Goal: Information Seeking & Learning: Learn about a topic

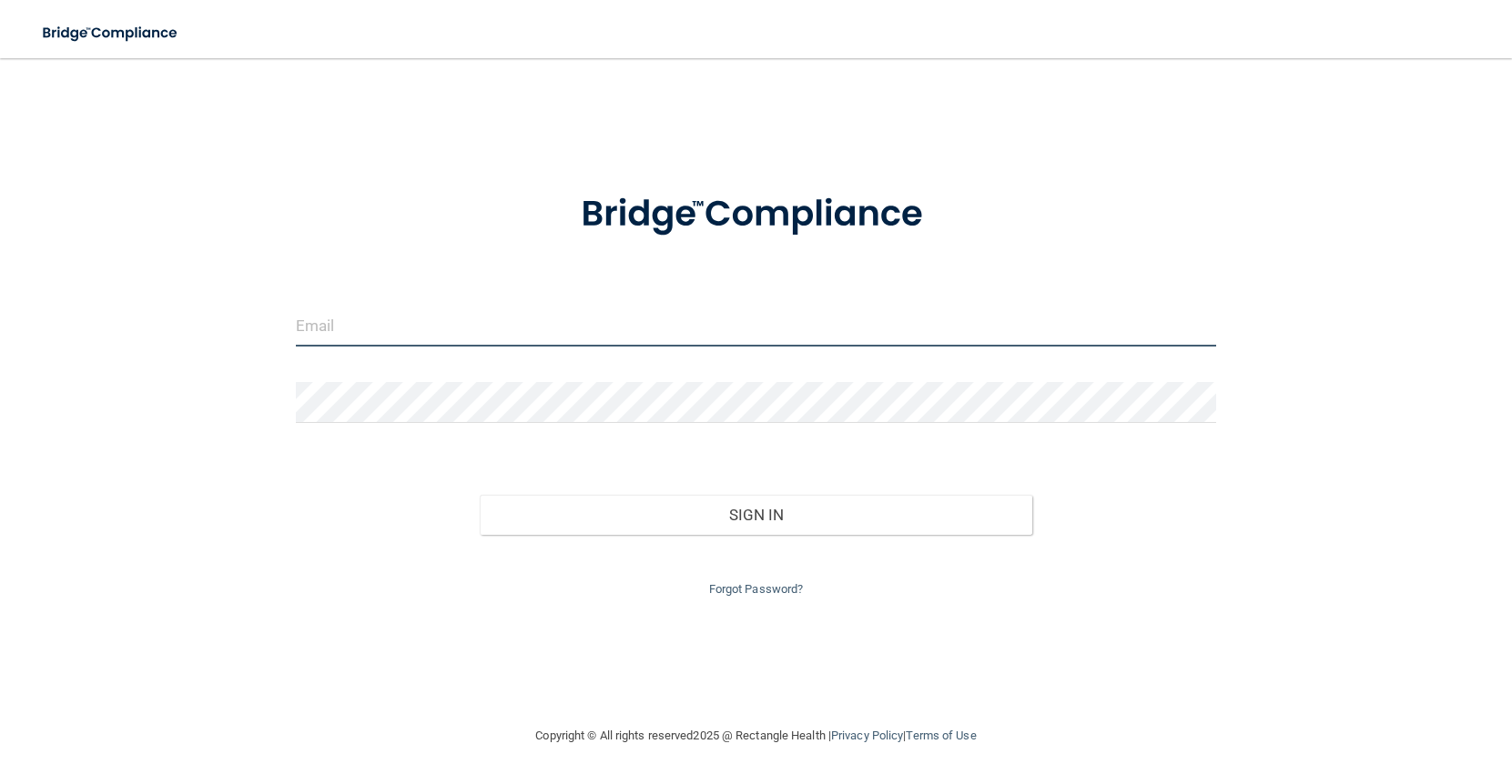
click at [393, 332] on input "email" at bounding box center [756, 326] width 921 height 41
type input "[EMAIL_ADDRESS][DOMAIN_NAME]"
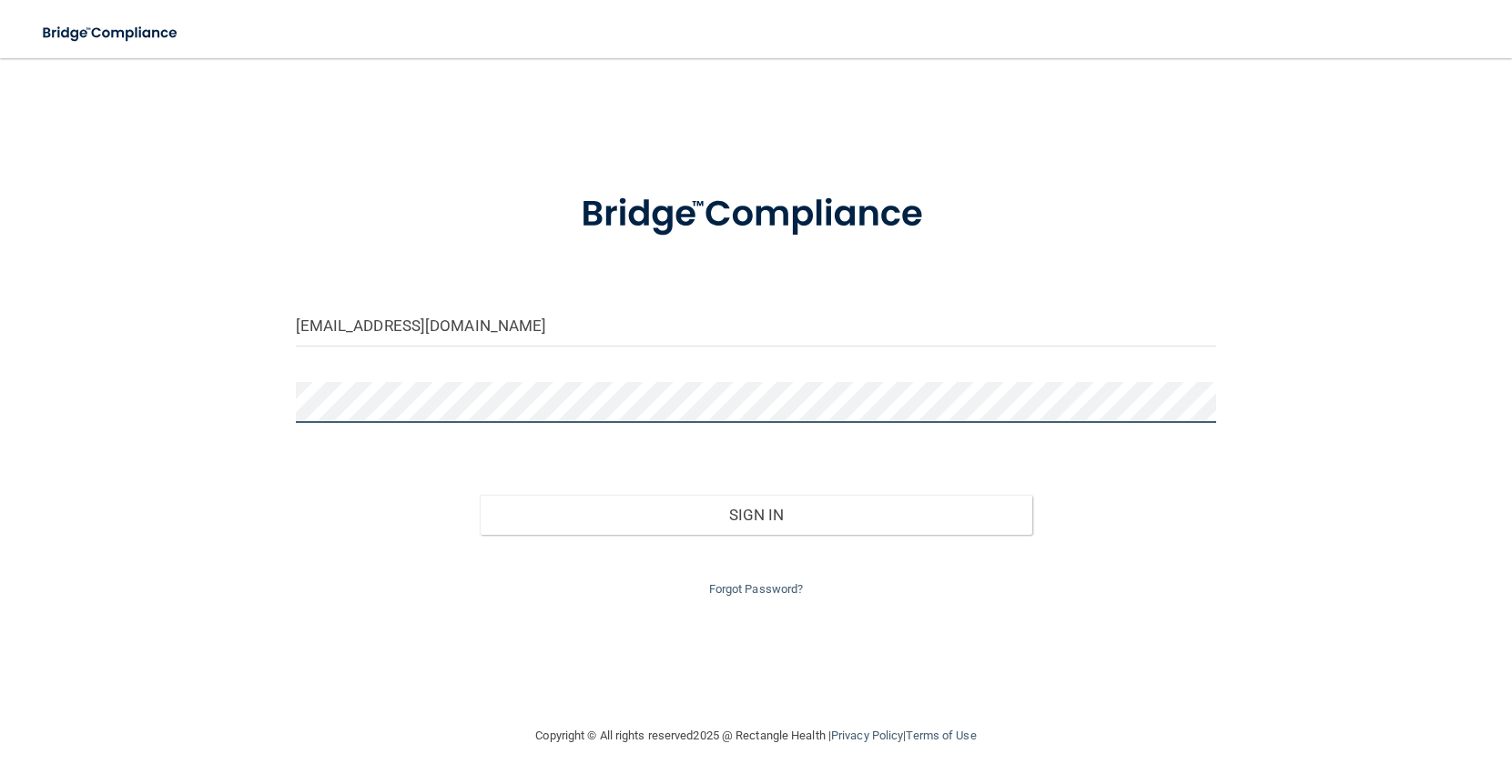
click at [479, 495] on button "Sign In" at bounding box center [755, 514] width 553 height 40
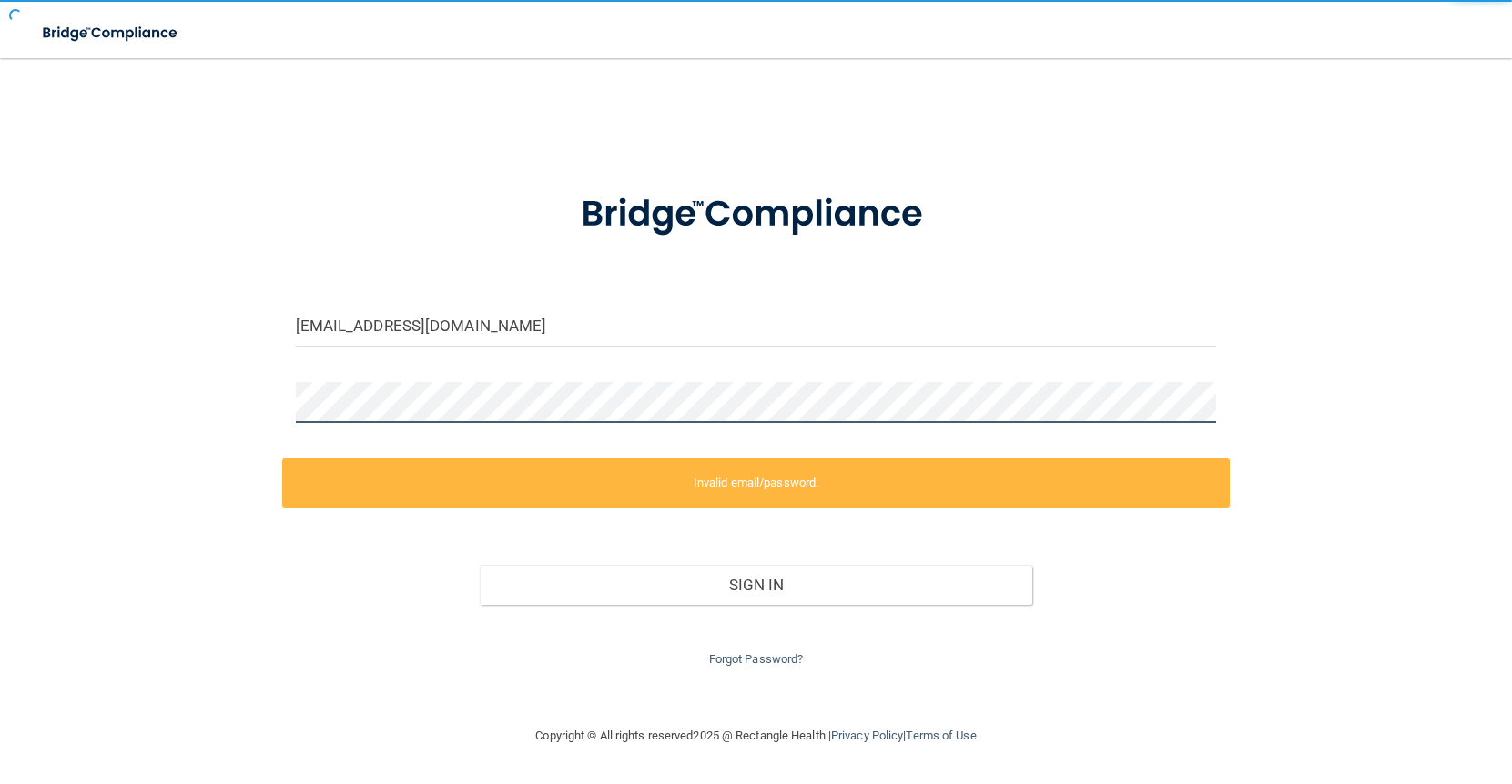
click at [479, 565] on button "Sign In" at bounding box center [755, 585] width 553 height 40
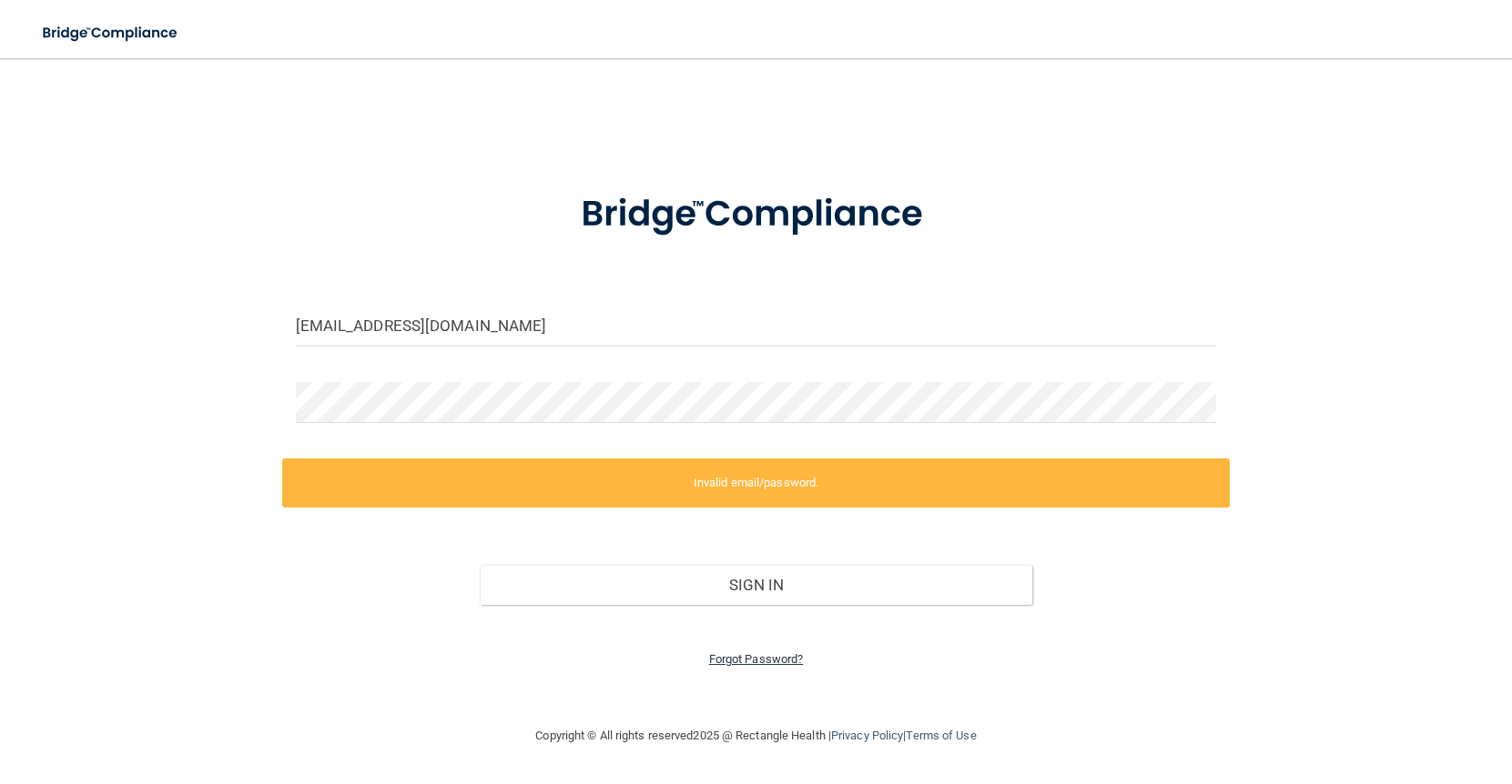
click at [751, 653] on link "Forgot Password?" at bounding box center [756, 659] width 94 height 14
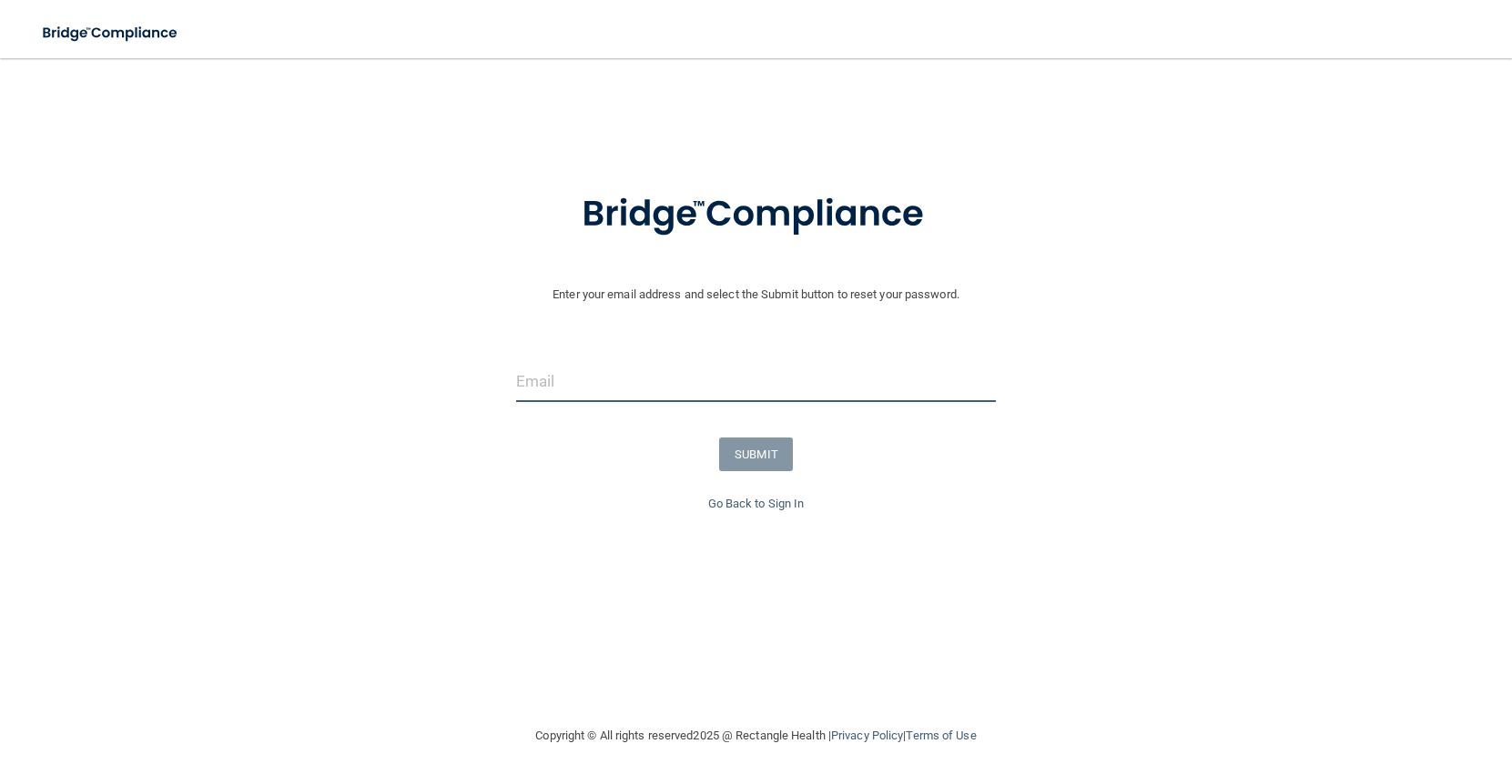
click at [646, 391] on input "email" at bounding box center [756, 382] width 479 height 41
type input "[EMAIL_ADDRESS][DOMAIN_NAME]"
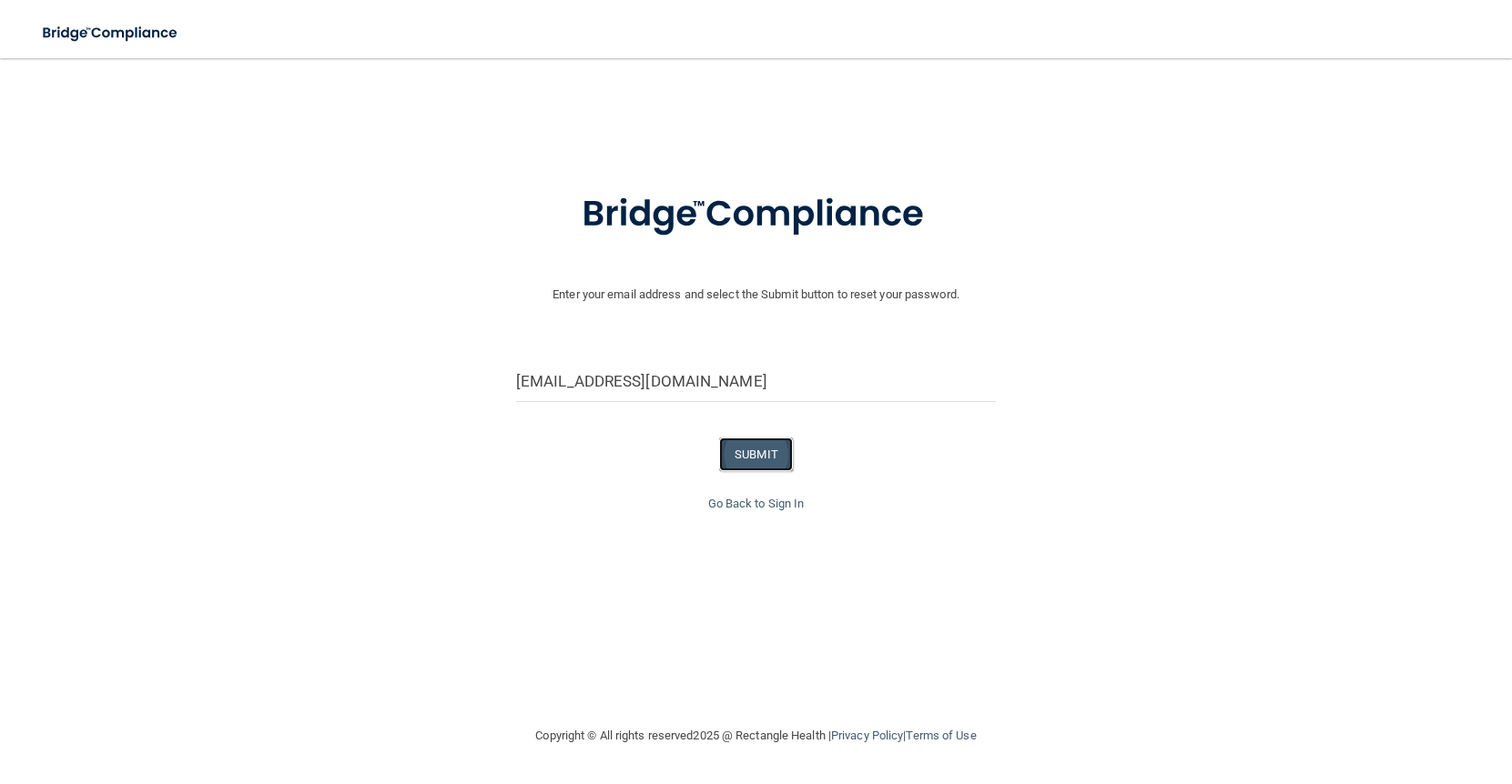
click at [749, 458] on button "SUBMIT" at bounding box center [755, 454] width 74 height 33
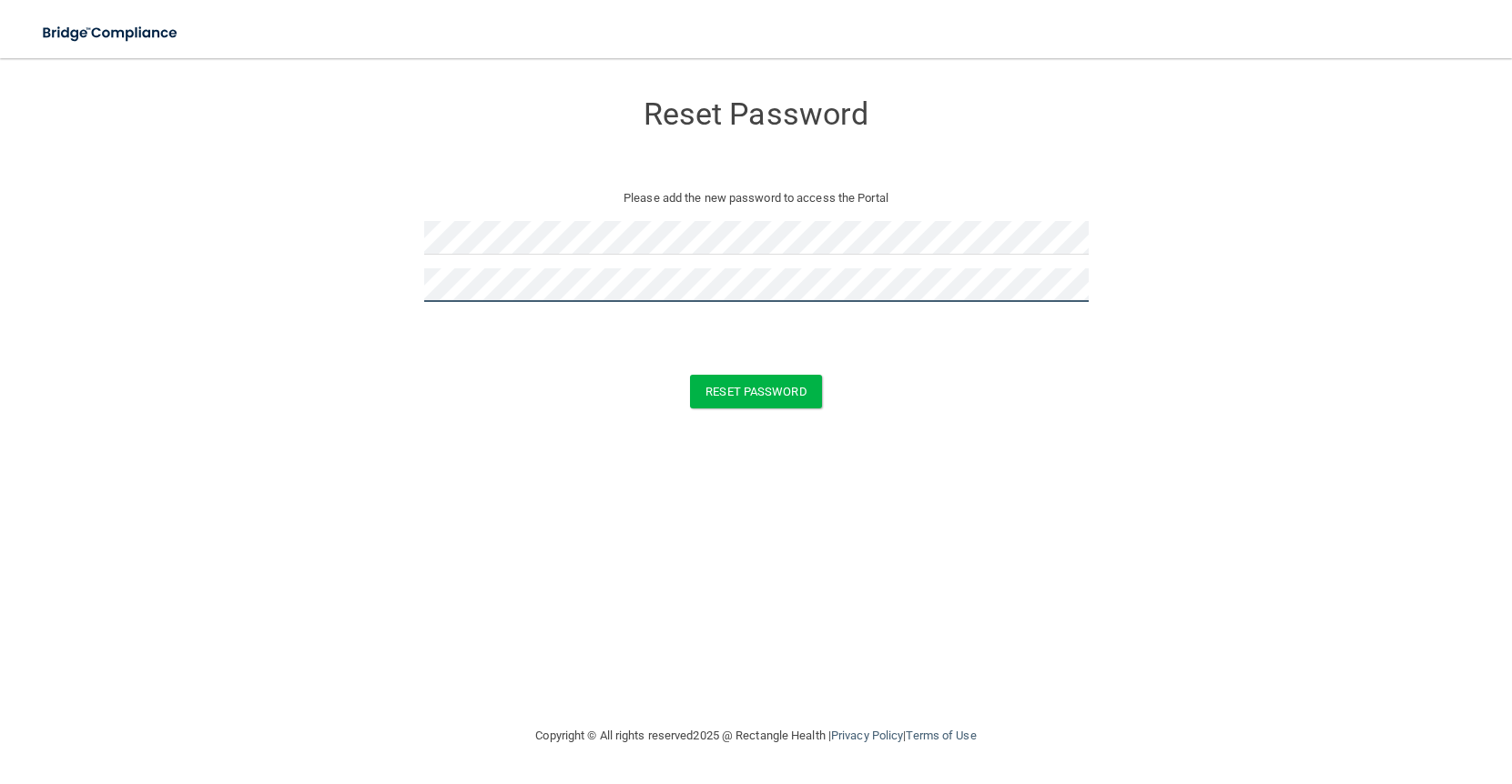
click at [690, 375] on button "Reset Password" at bounding box center [755, 392] width 131 height 33
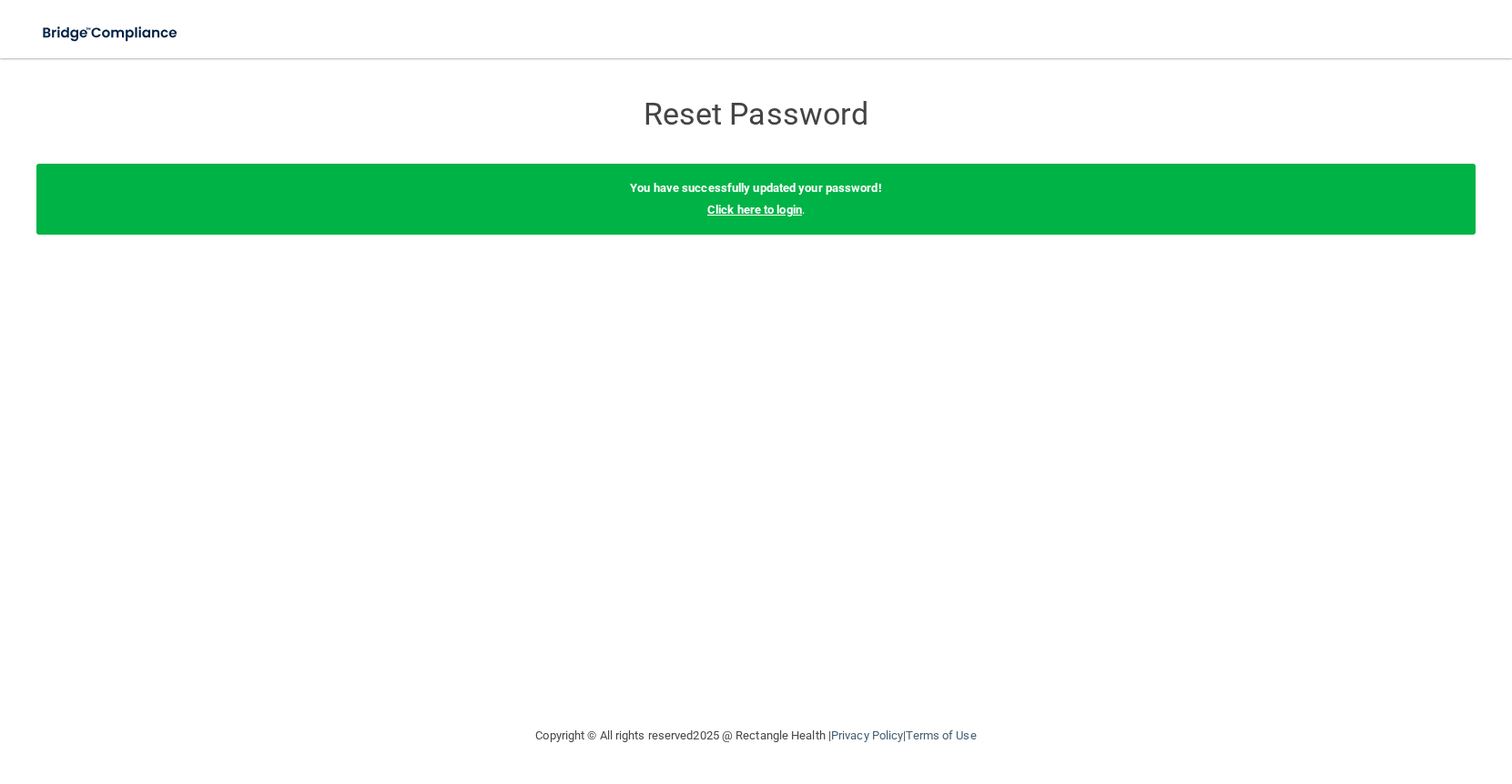
click at [753, 213] on link "Click here to login" at bounding box center [754, 210] width 94 height 14
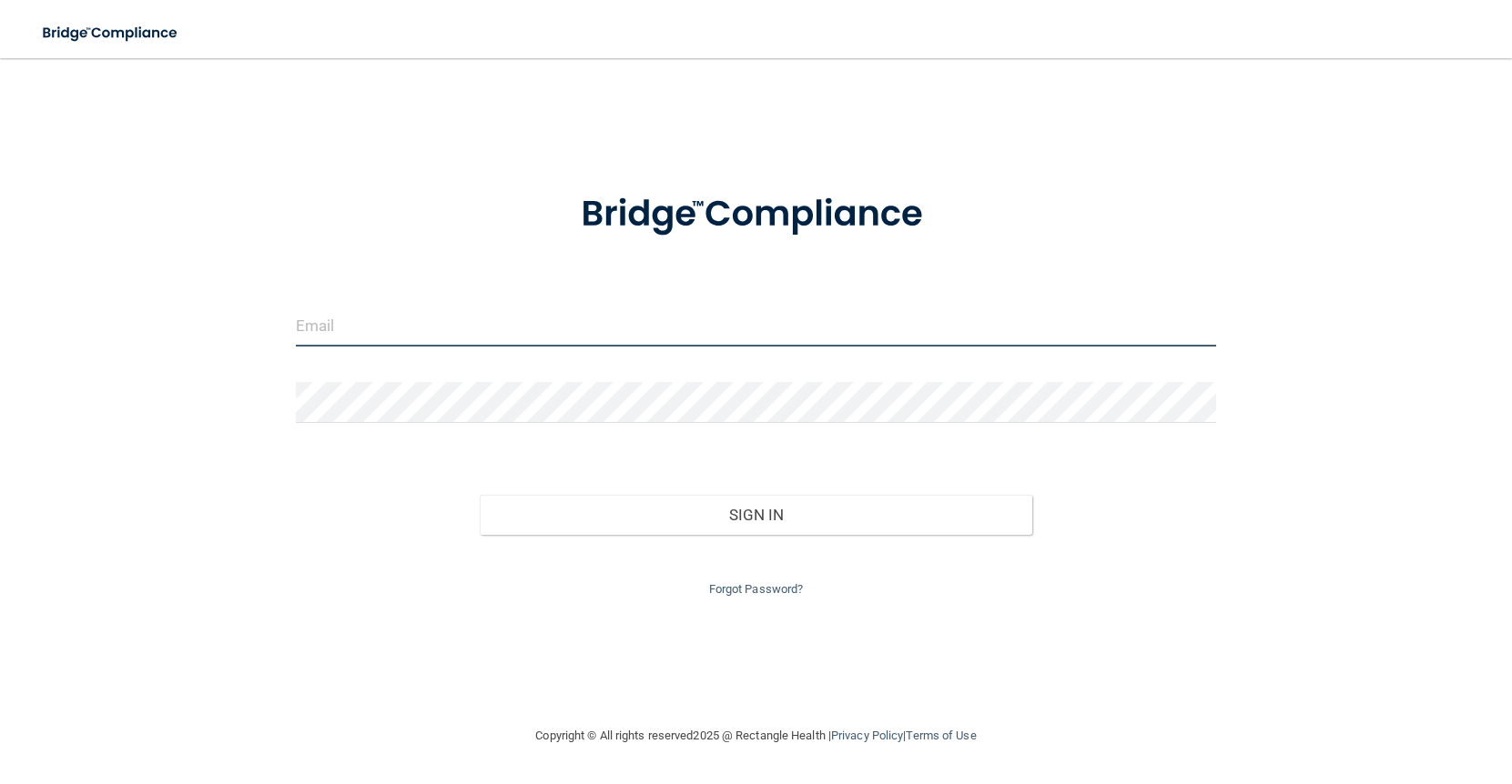
click at [675, 321] on input "email" at bounding box center [756, 326] width 921 height 41
type input "[EMAIL_ADDRESS][DOMAIN_NAME]"
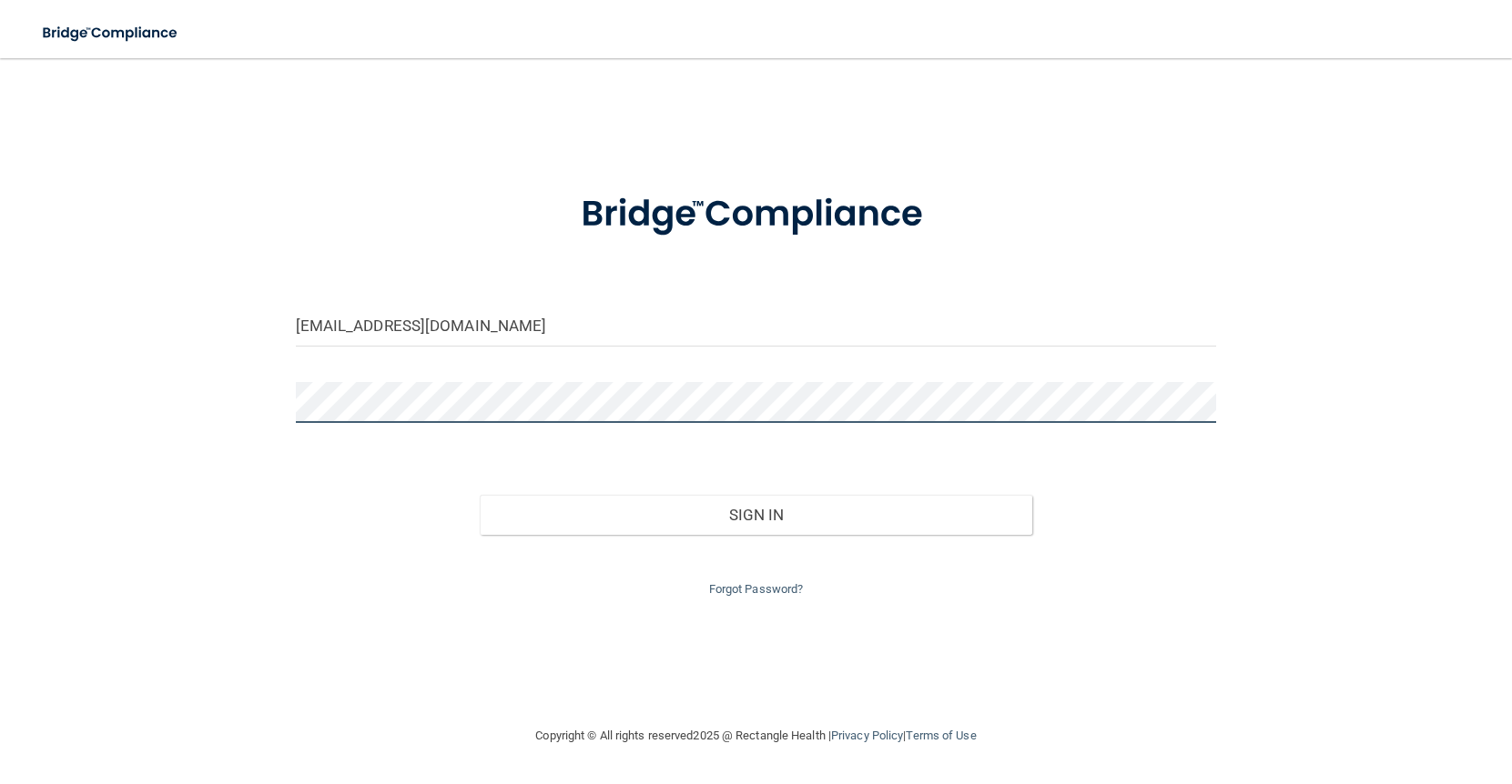
click at [479, 495] on button "Sign In" at bounding box center [755, 514] width 553 height 40
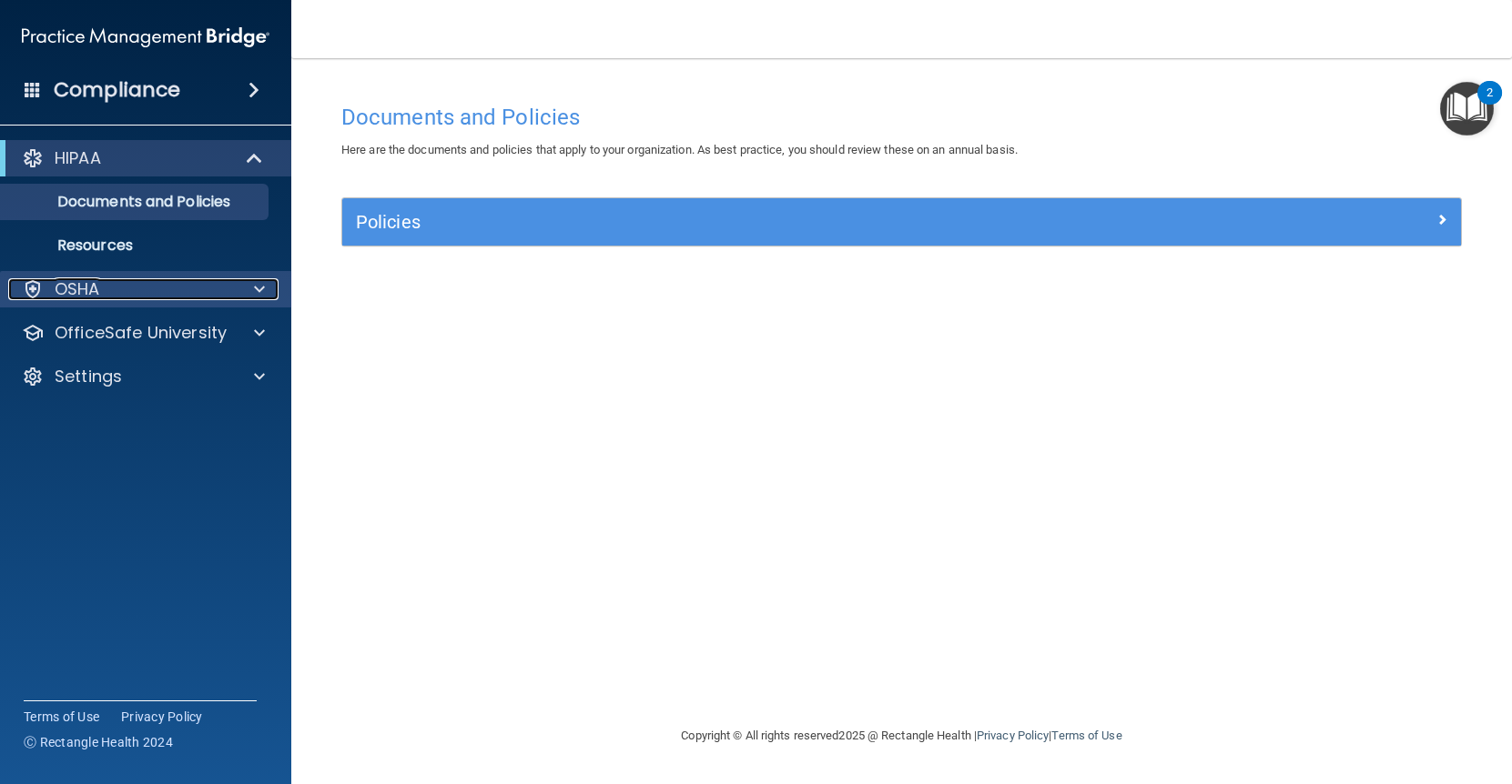
click at [77, 282] on p "OSHA" at bounding box center [78, 289] width 45 height 22
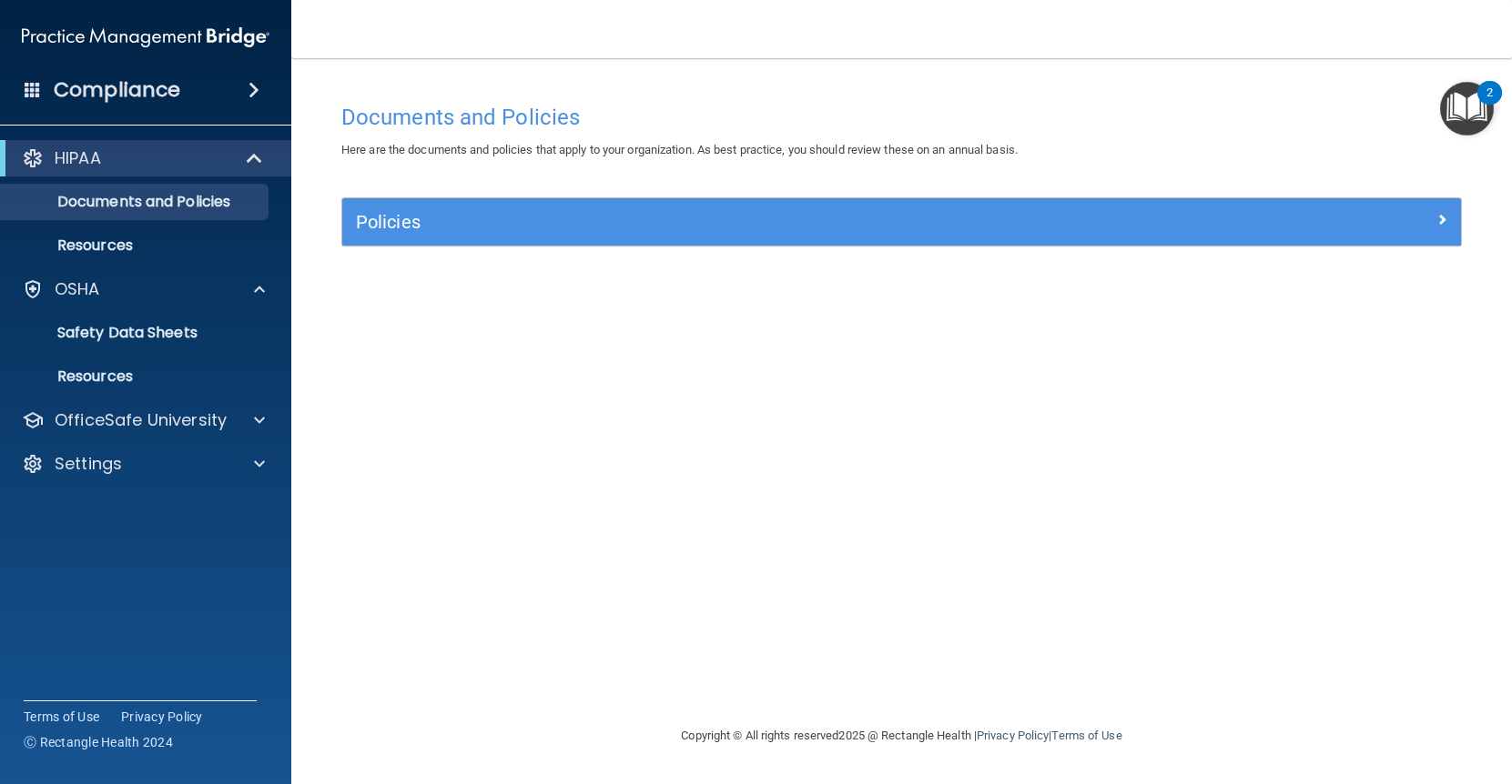
click at [153, 80] on h4 "Compliance" at bounding box center [117, 90] width 127 height 26
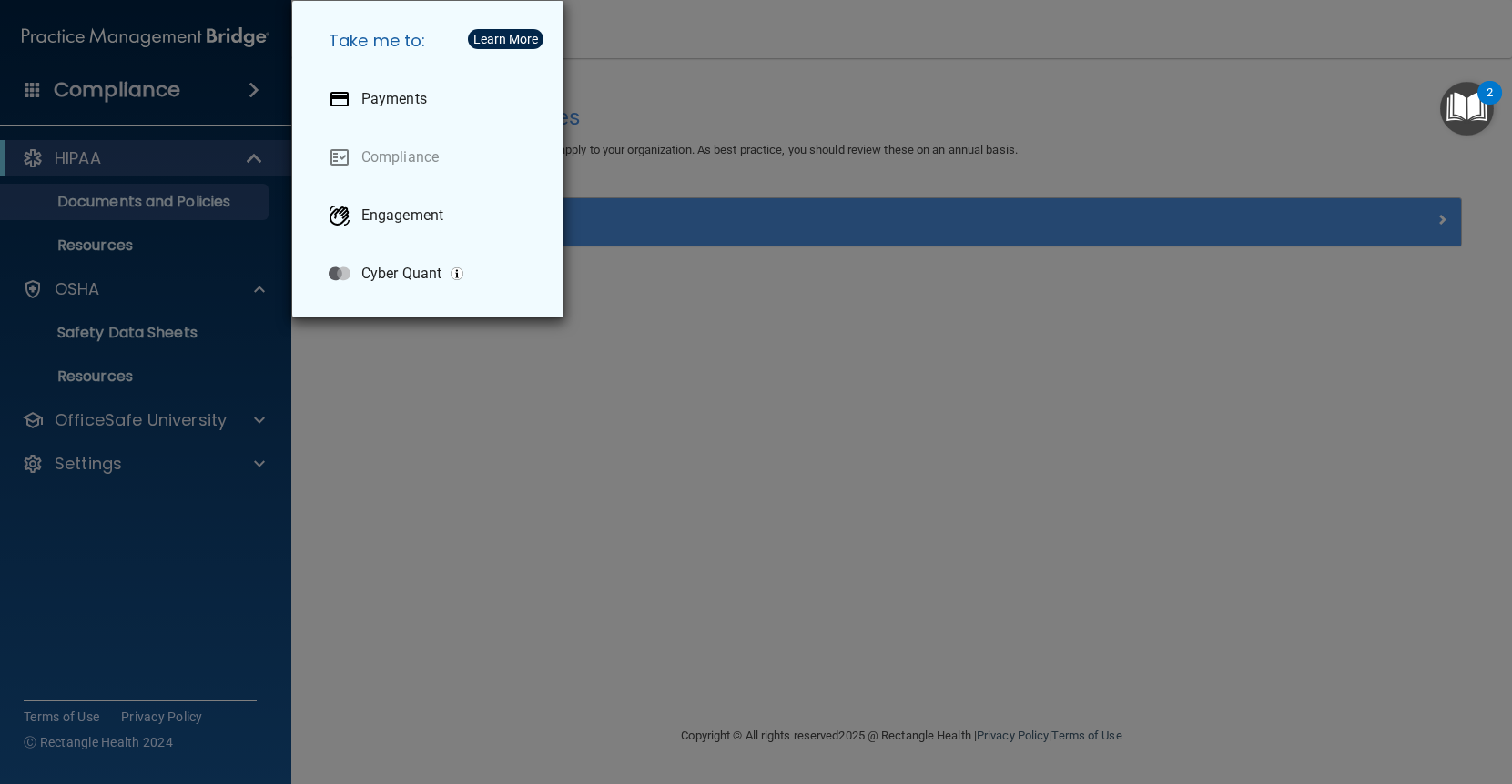
click at [255, 92] on div "Take me to: Payments Compliance Engagement Cyber Quant" at bounding box center [756, 392] width 1512 height 784
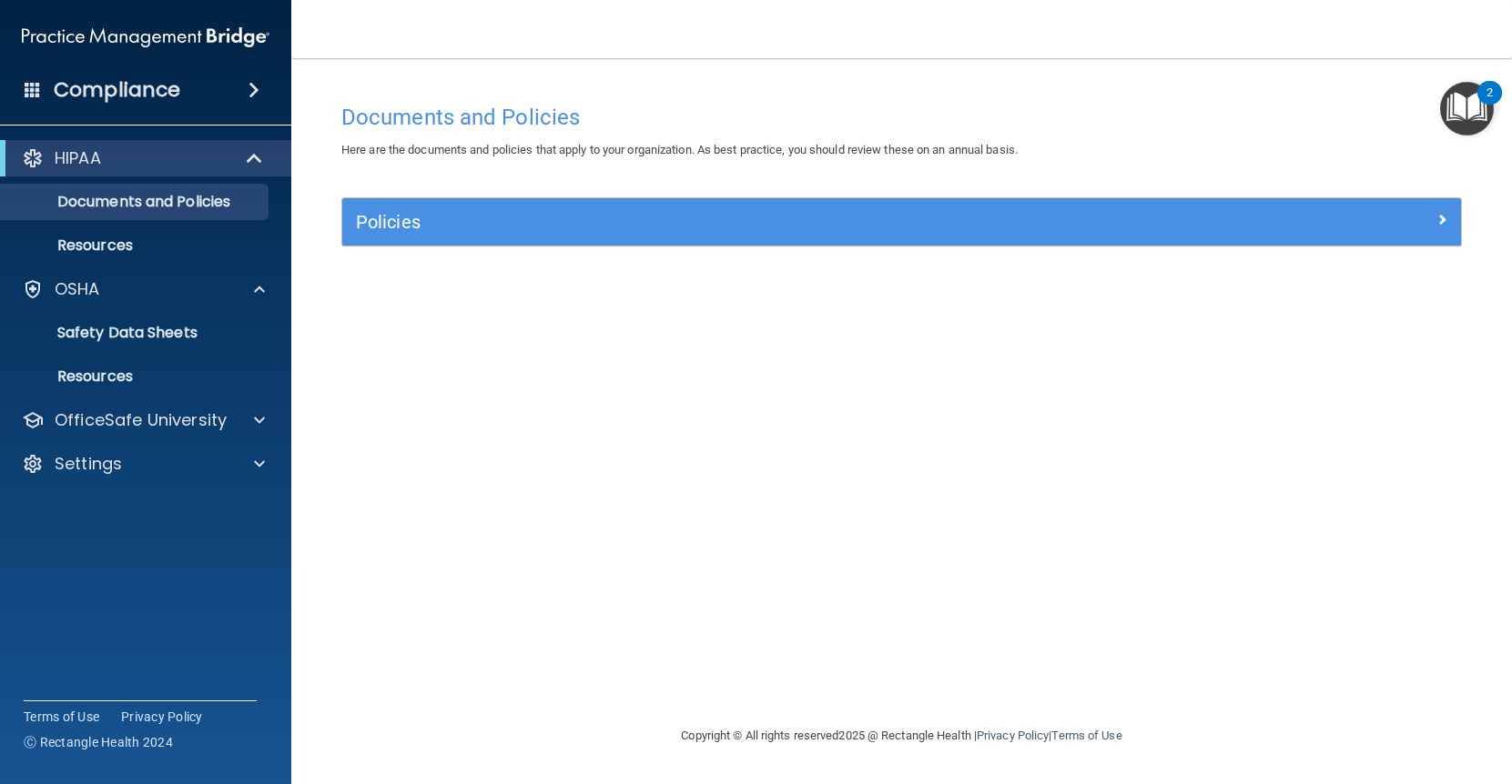
click at [255, 92] on span at bounding box center [253, 90] width 11 height 22
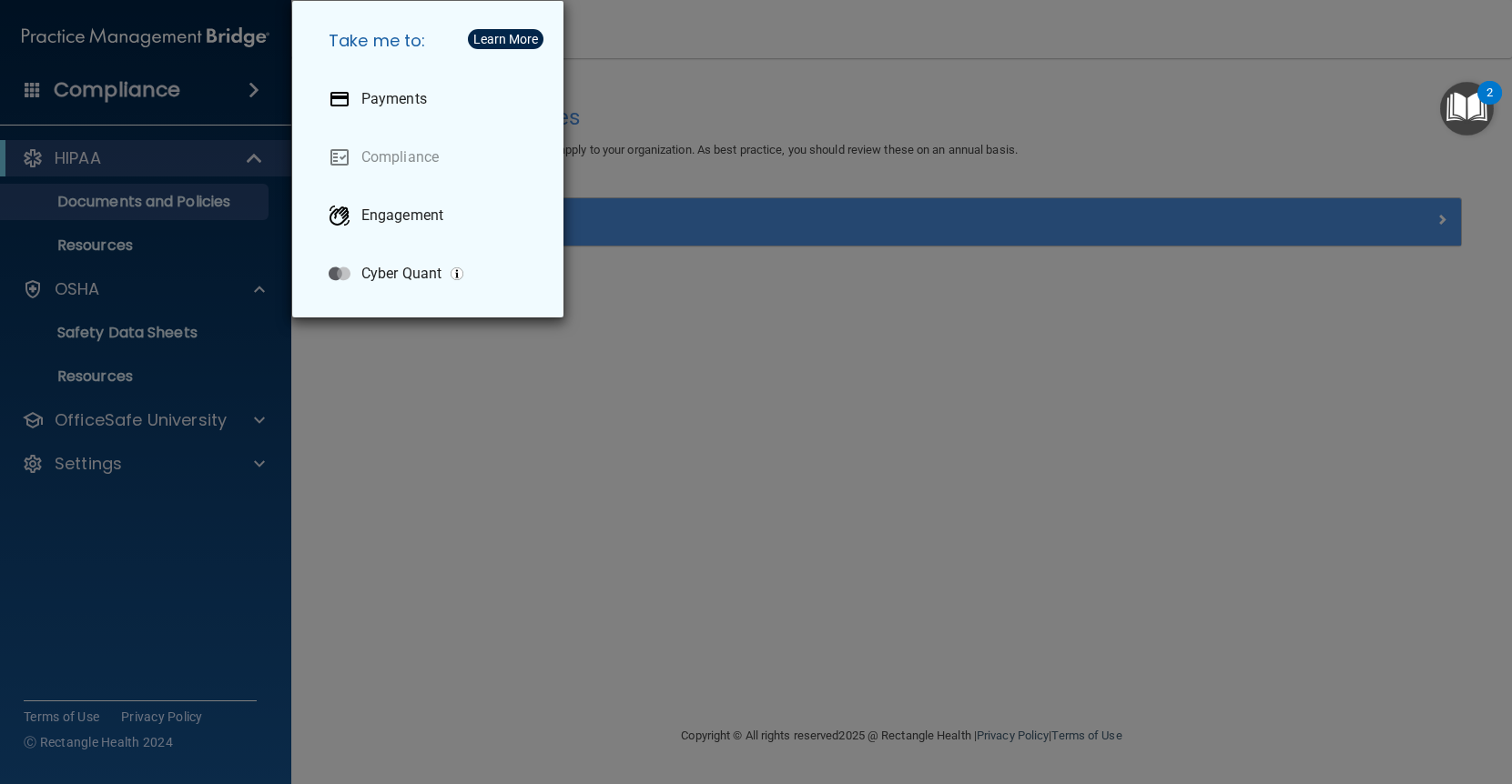
click at [224, 86] on div "Take me to: Payments Compliance Engagement Cyber Quant" at bounding box center [756, 392] width 1512 height 784
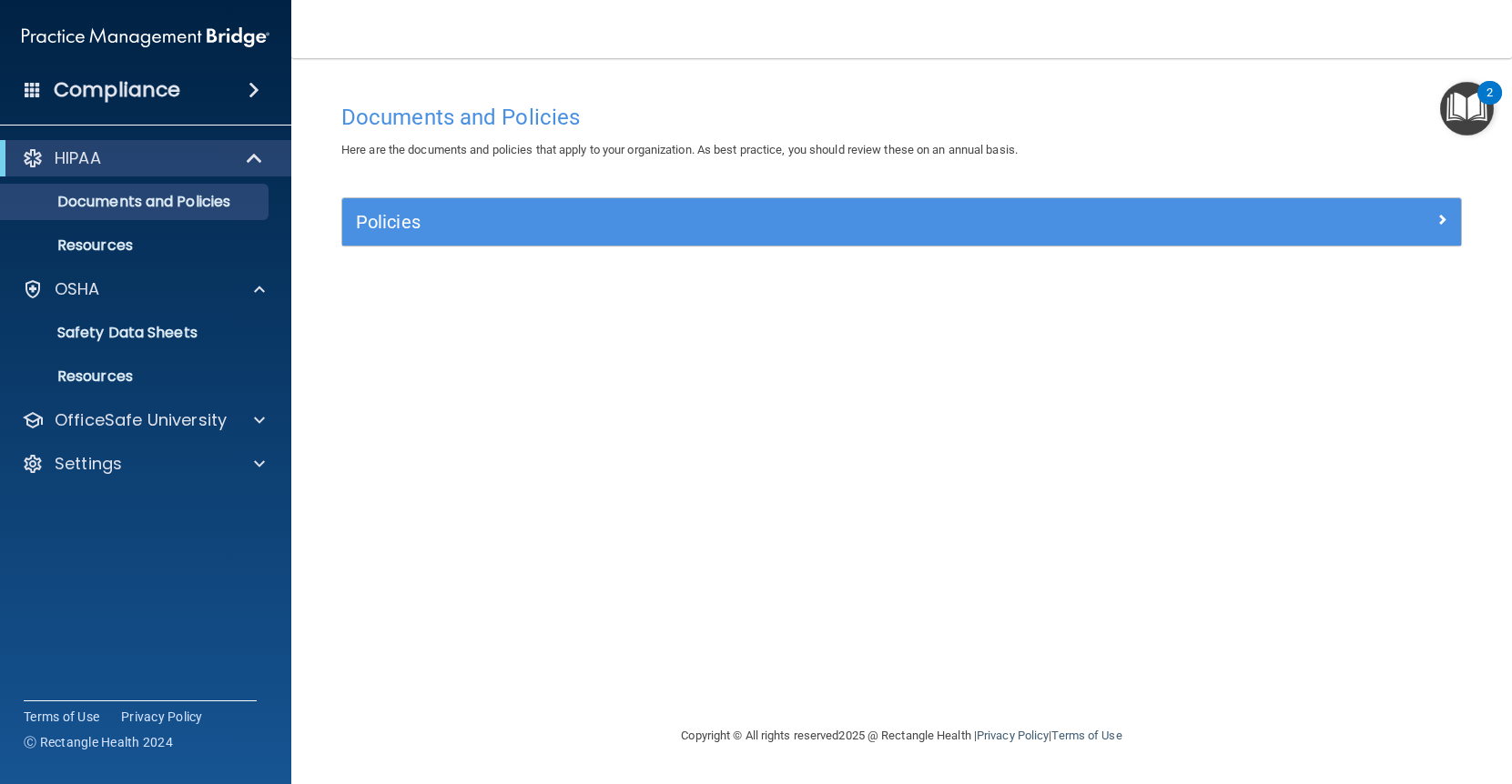
click at [37, 86] on span at bounding box center [32, 88] width 17 height 17
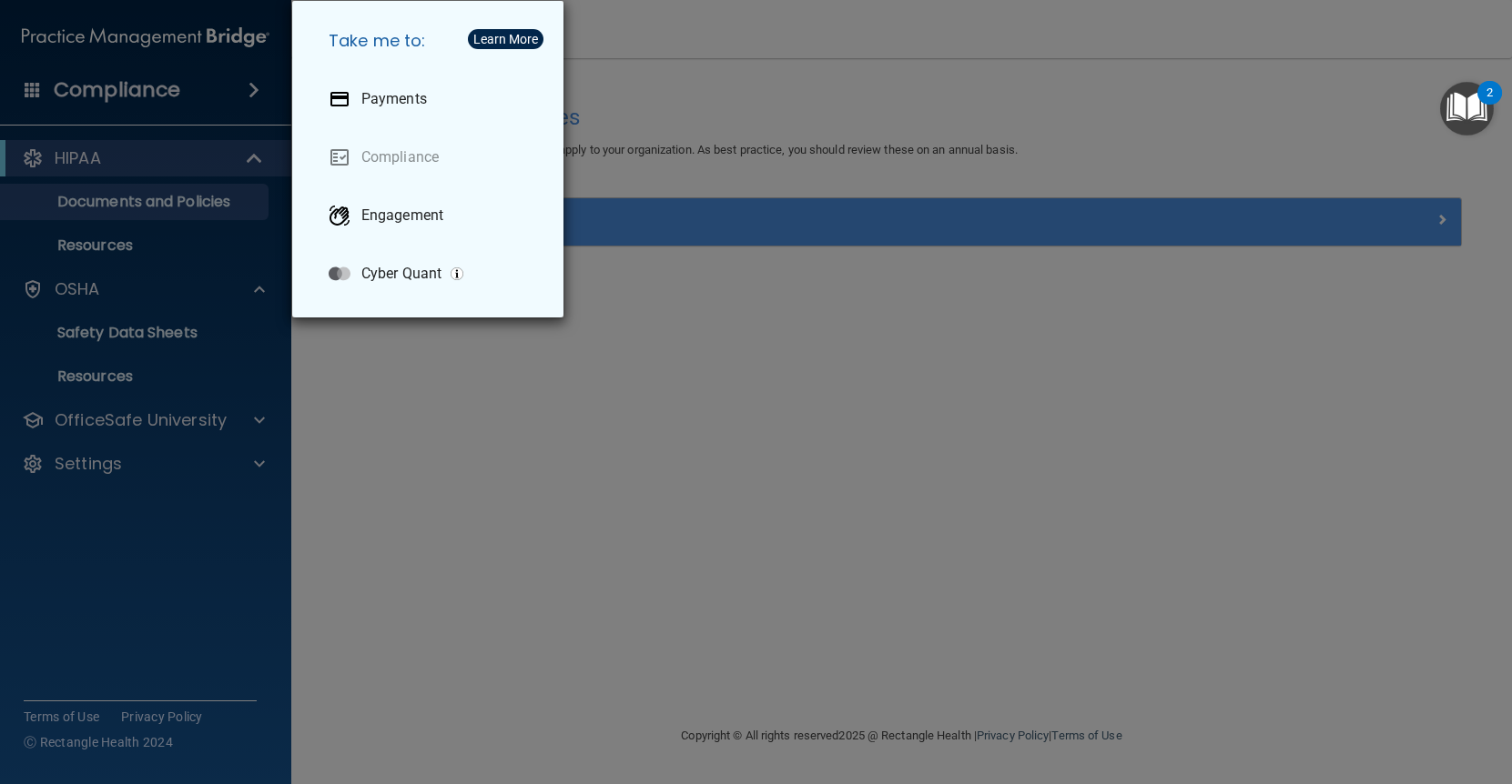
click at [127, 88] on div "Take me to: Payments Compliance Engagement Cyber Quant" at bounding box center [756, 392] width 1512 height 784
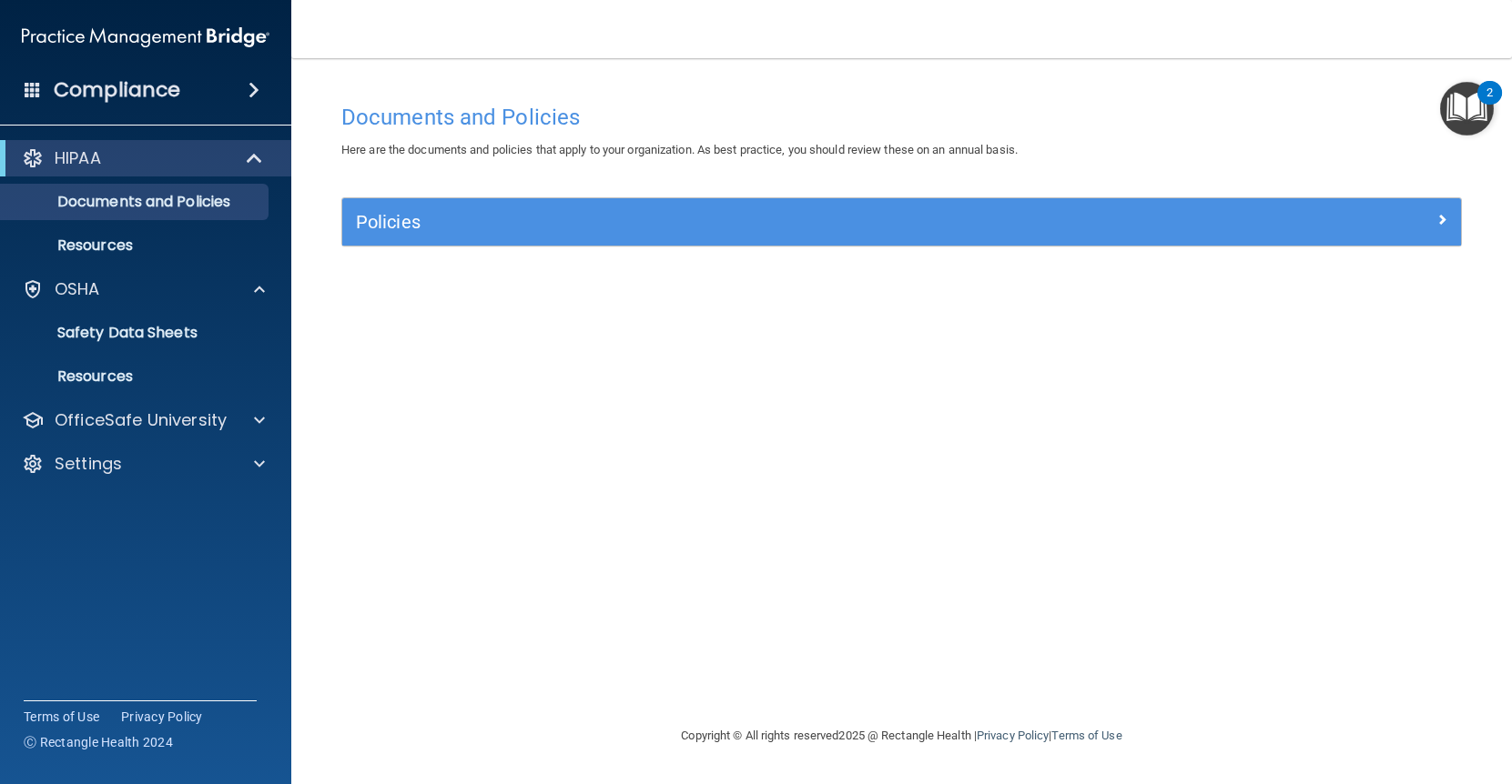
click at [1450, 99] on img "Open Resource Center, 2 new notifications" at bounding box center [1466, 108] width 54 height 54
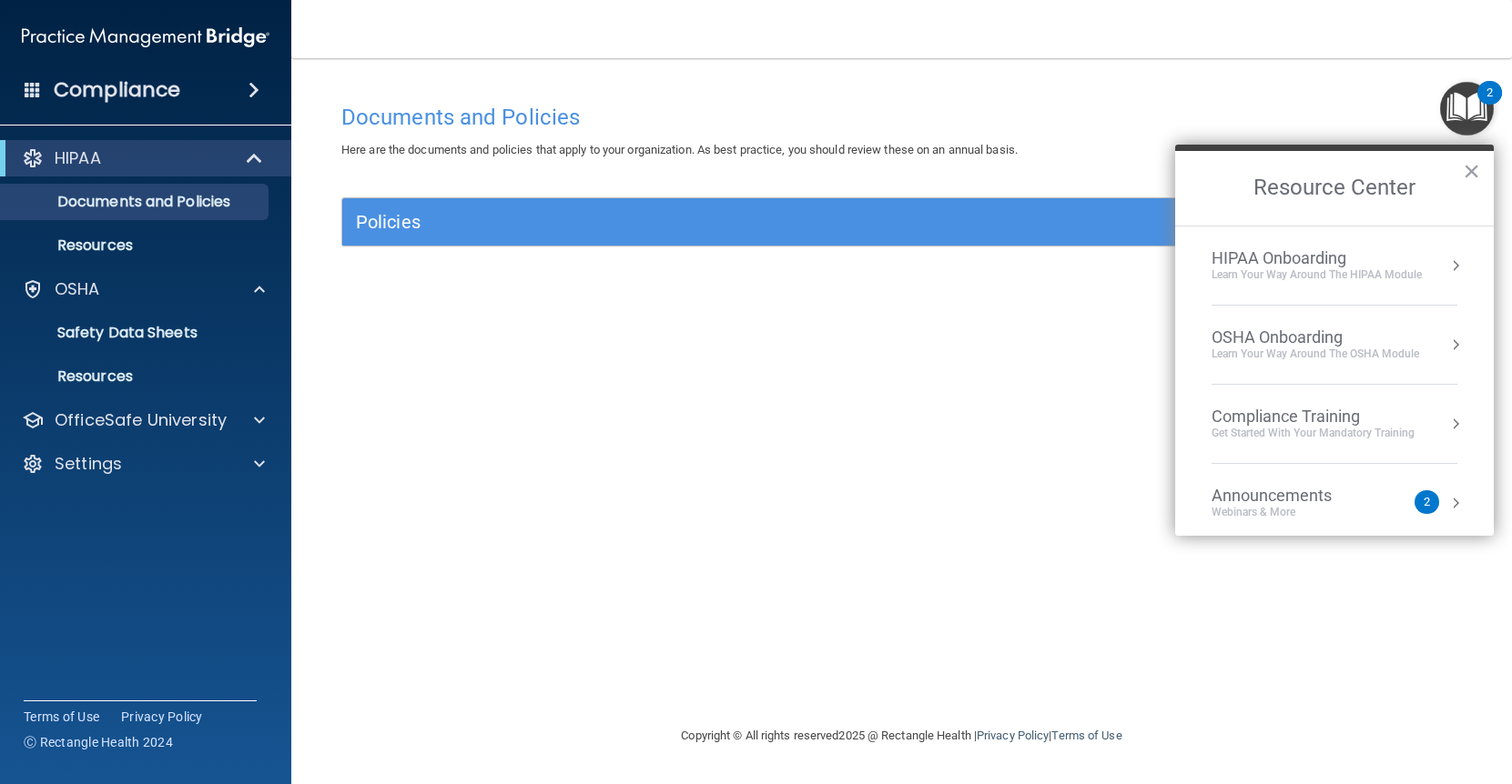
click at [1263, 432] on div "Get Started with your mandatory training" at bounding box center [1313, 434] width 203 height 16
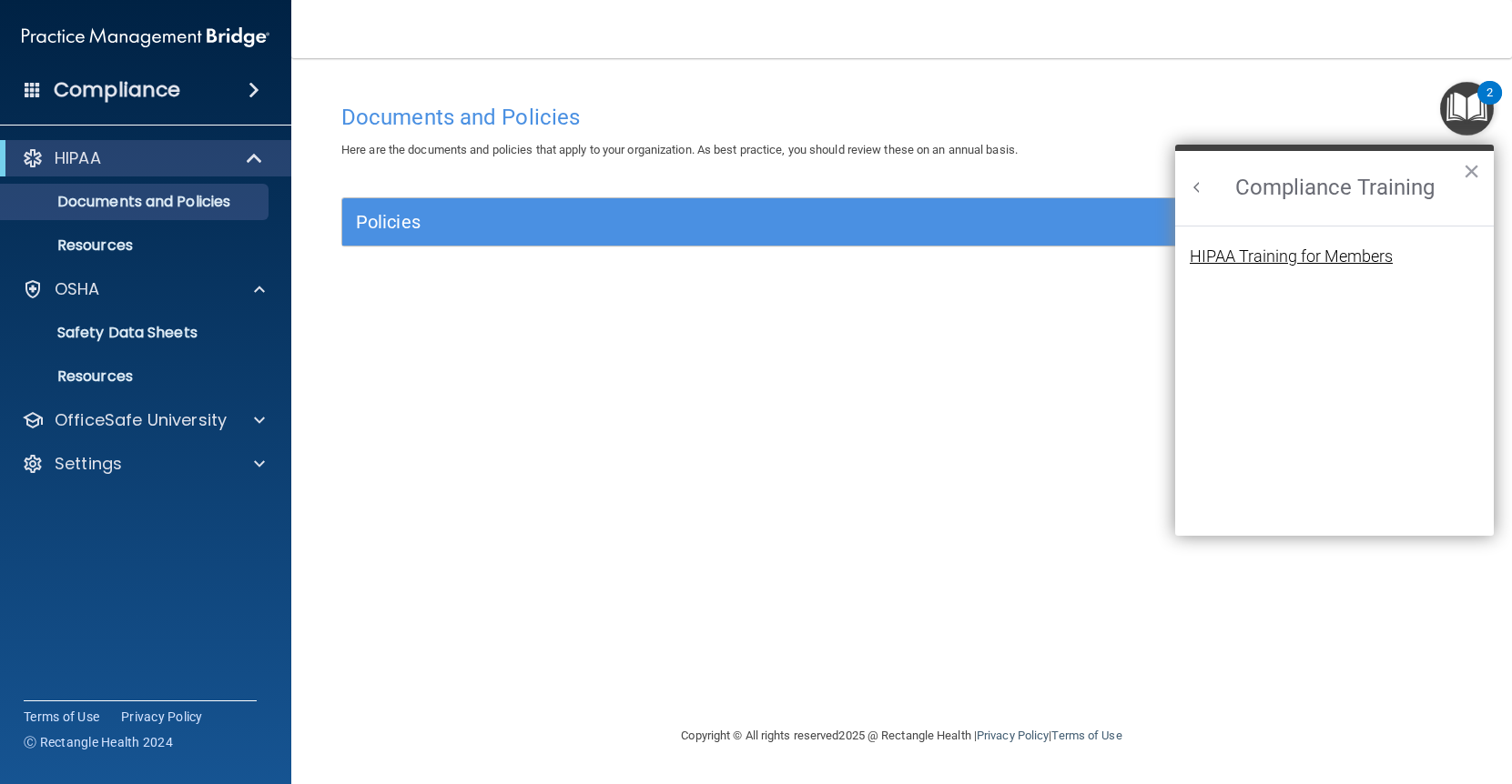
click at [1297, 253] on div "HIPAA Training for Members" at bounding box center [1290, 256] width 203 height 17
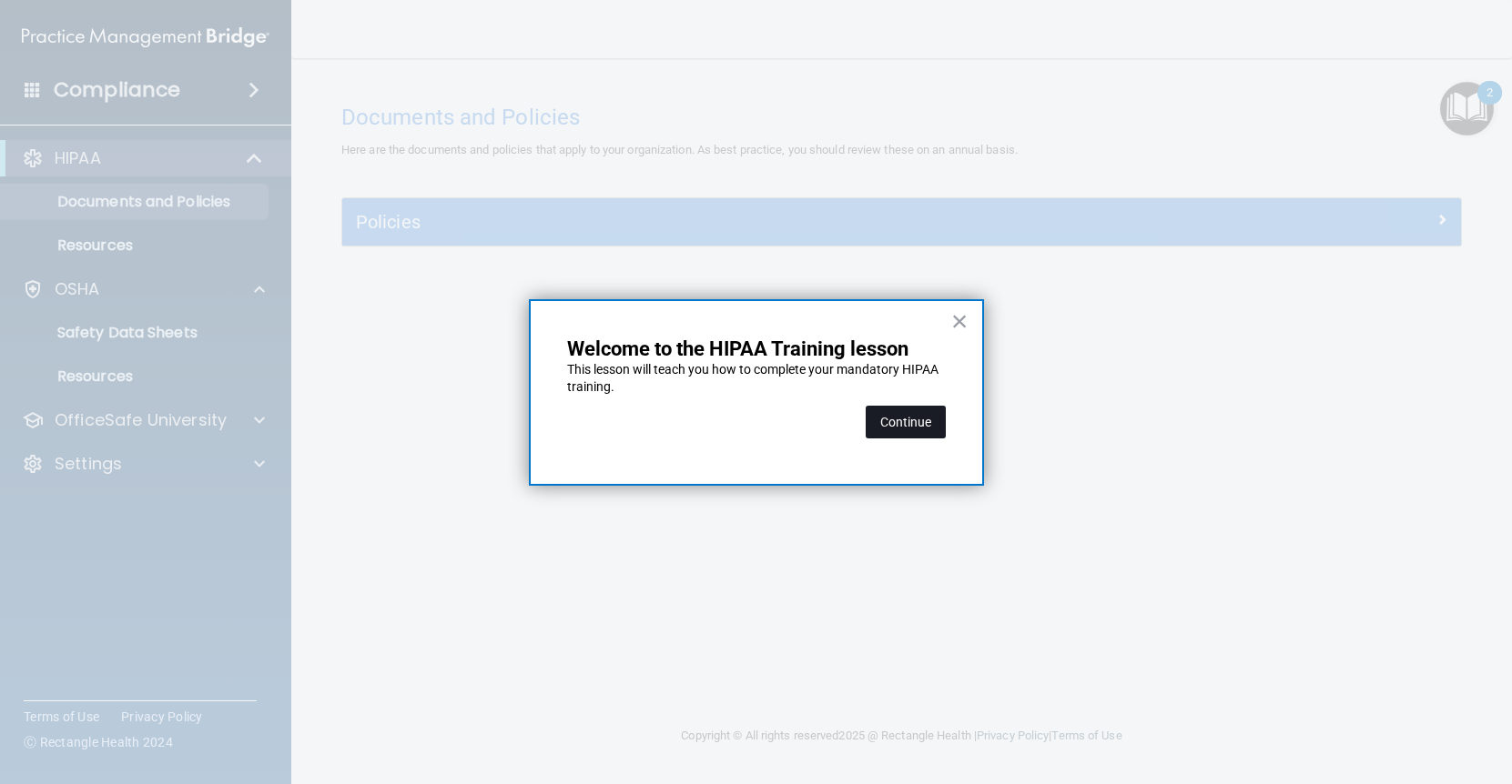
click at [909, 420] on button "Continue" at bounding box center [906, 421] width 81 height 32
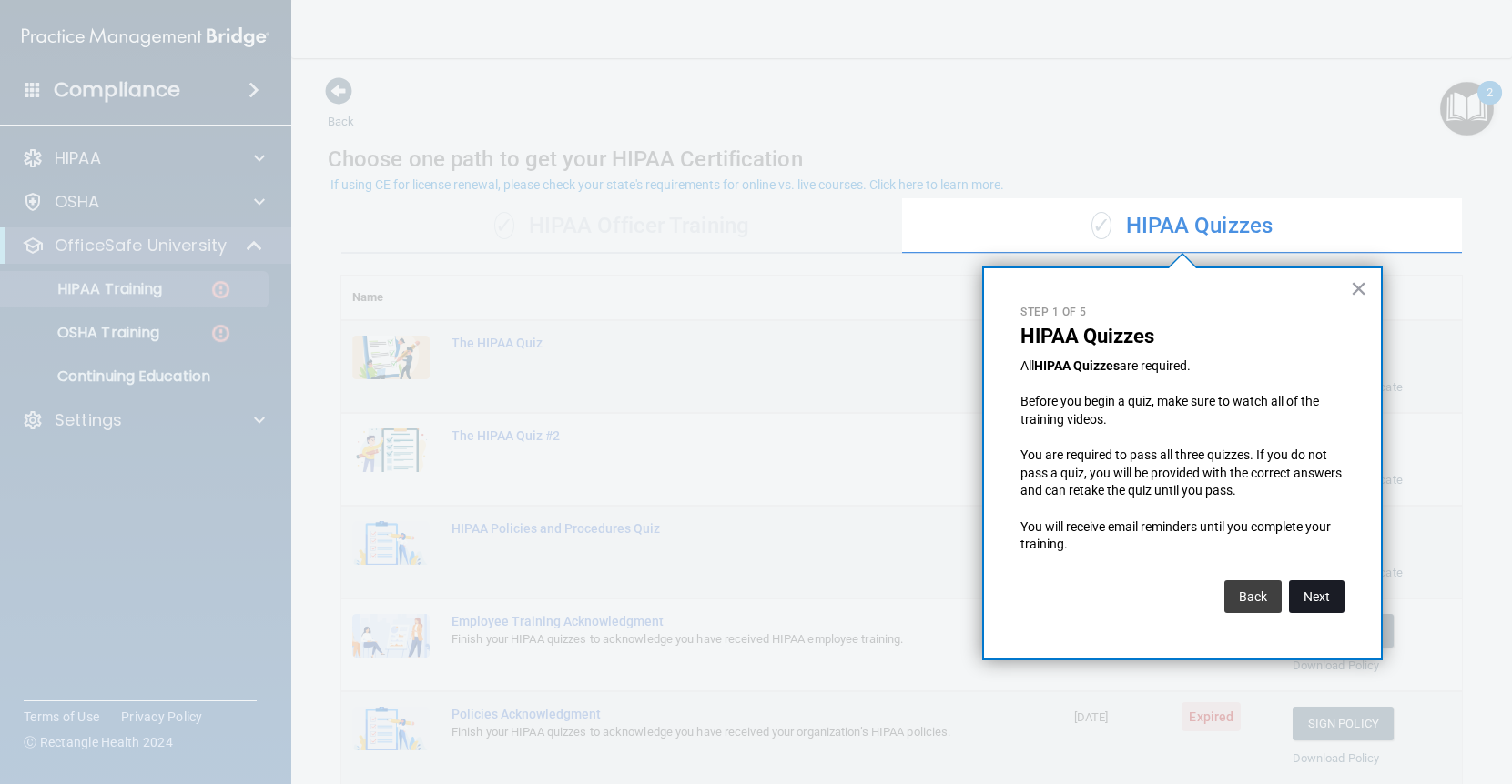
click at [1304, 596] on button "Next" at bounding box center [1317, 596] width 56 height 32
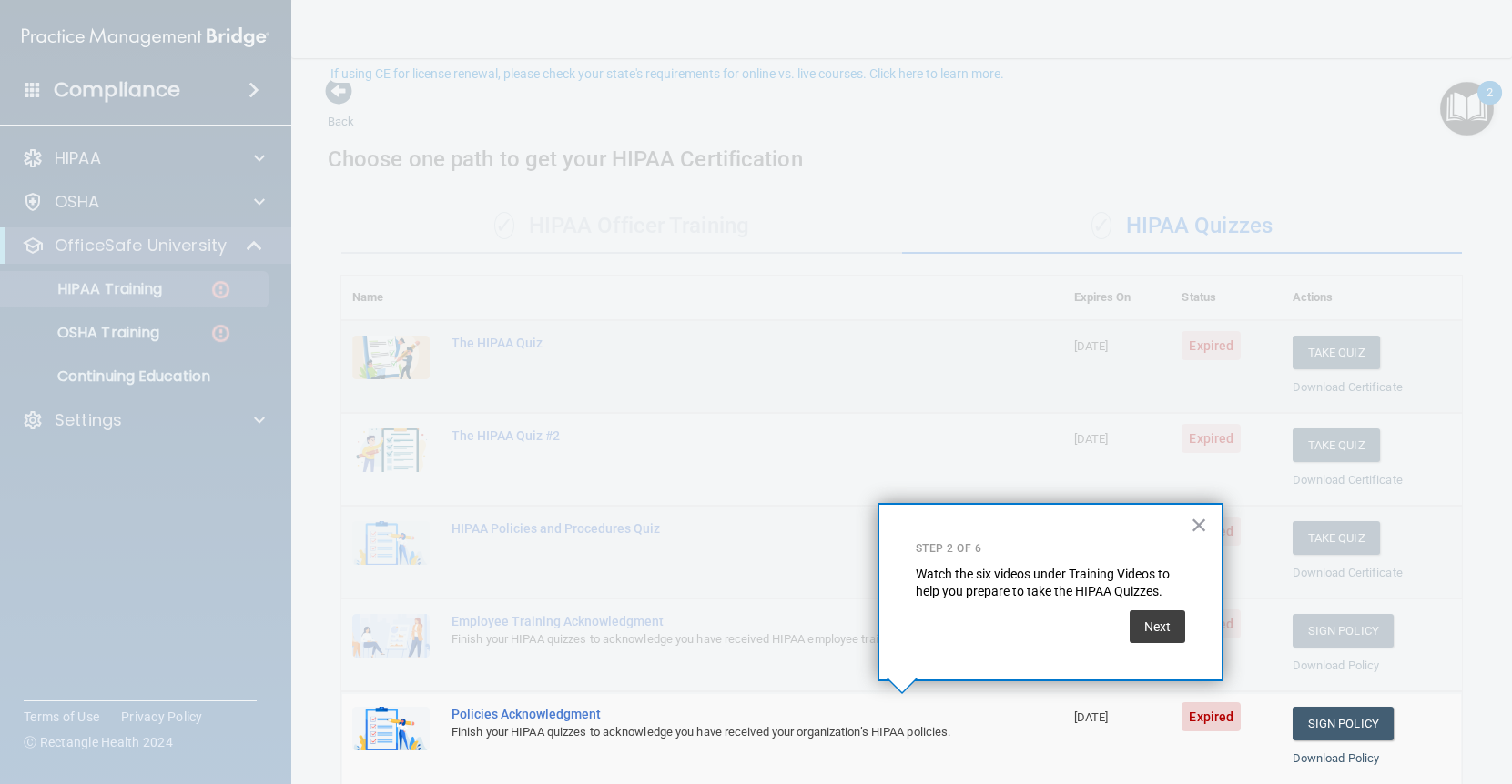
scroll to position [111, 0]
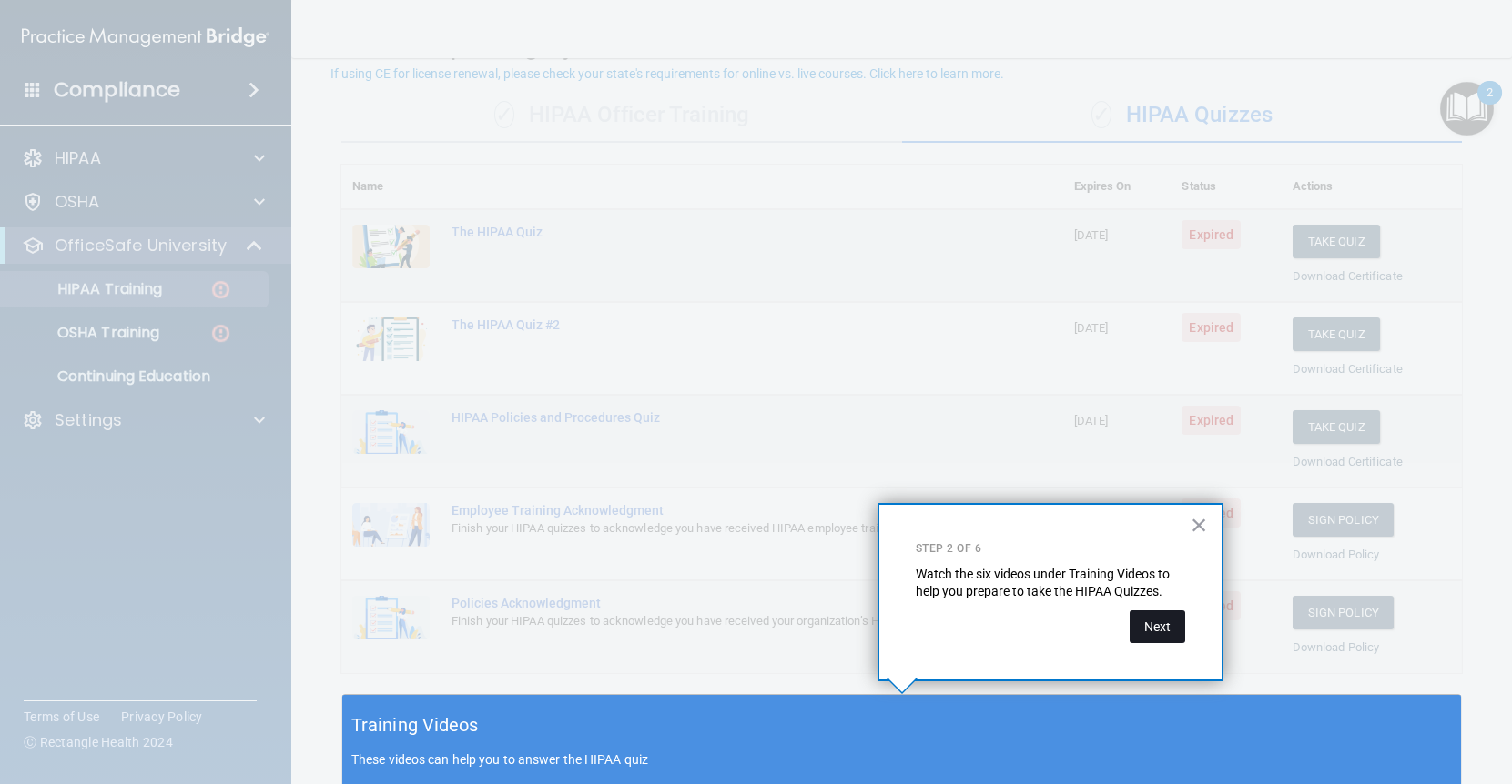
click at [1153, 621] on button "Next" at bounding box center [1157, 626] width 56 height 32
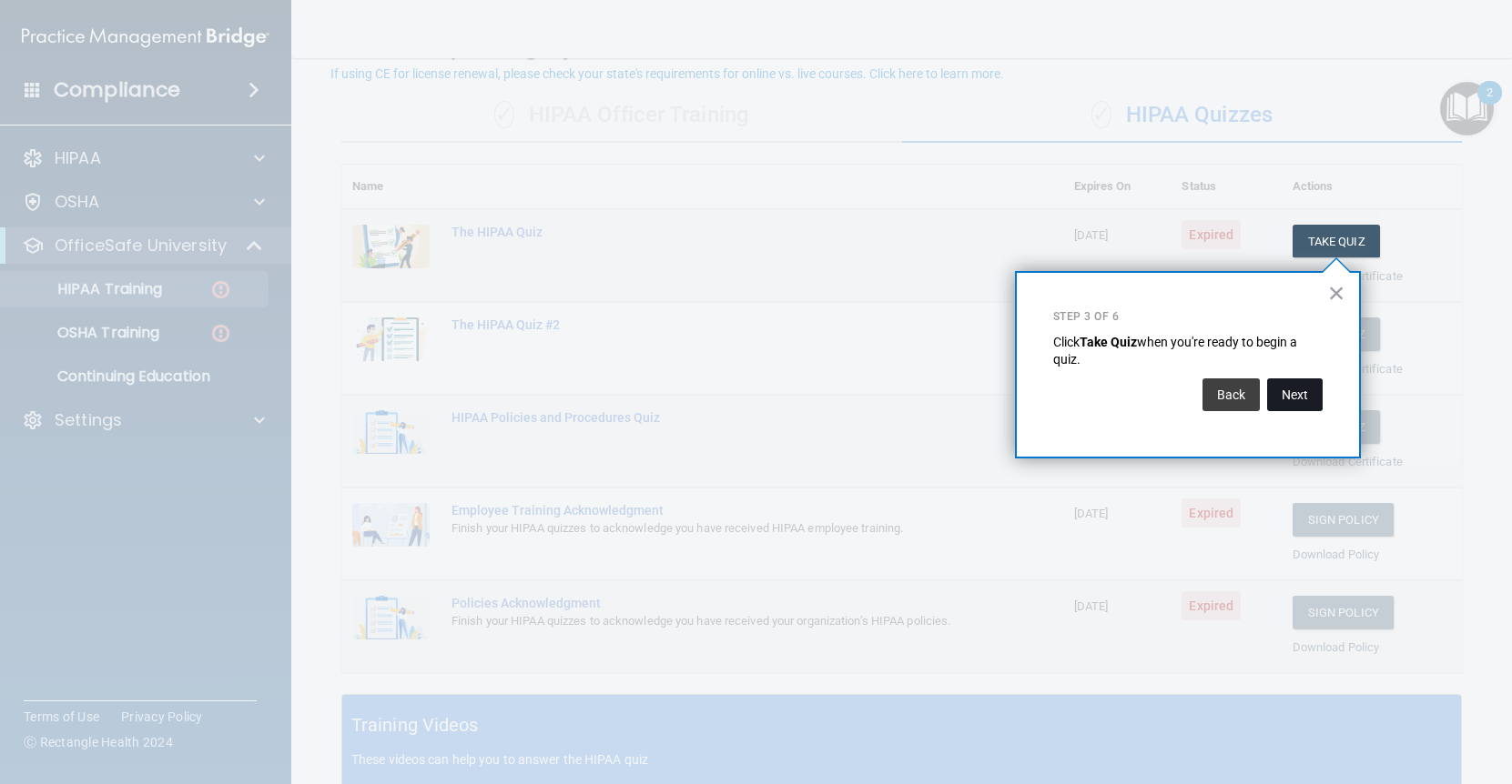
click at [1313, 401] on button "Next" at bounding box center [1294, 394] width 56 height 32
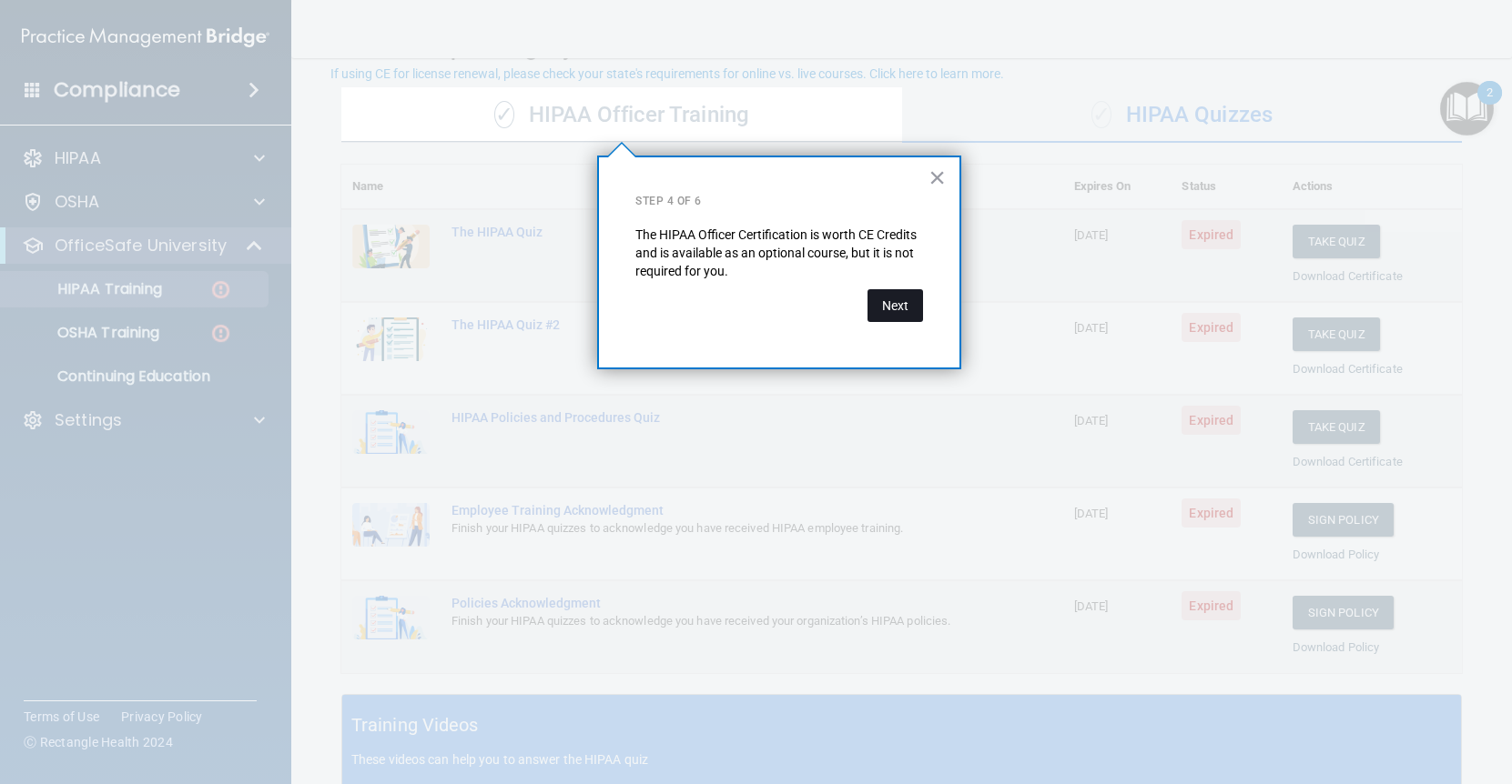
click at [917, 307] on button "Next" at bounding box center [894, 305] width 56 height 32
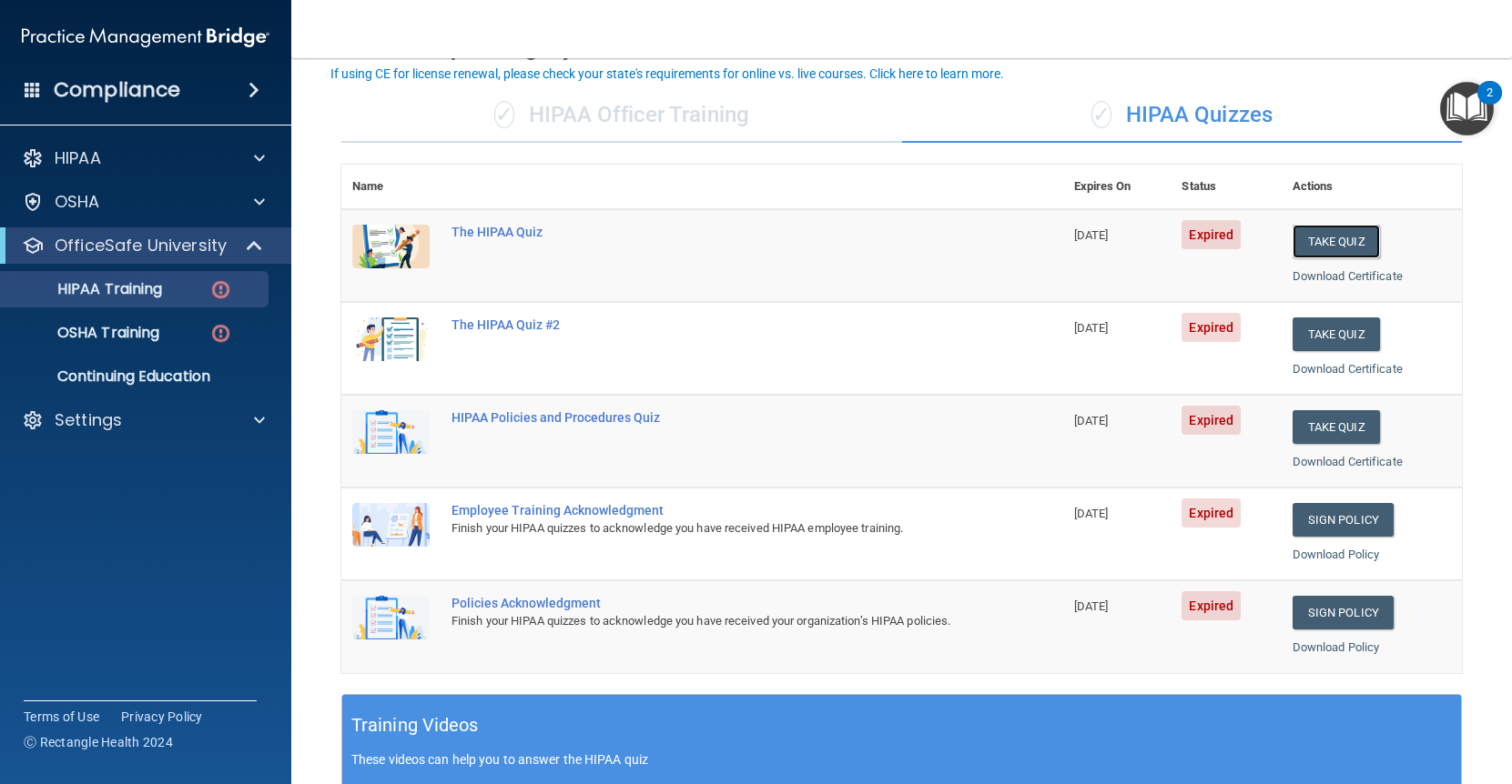
drag, startPoint x: 1346, startPoint y: 248, endPoint x: 1424, endPoint y: 187, distance: 99.0
click at [1424, 187] on table "Name Expires On Status Actions The HIPAA Quiz 08/03/2025 Expired Take Quiz Down…" at bounding box center [901, 419] width 1120 height 508
click at [1492, 193] on main "Back Choose one path to get your HIPAA Certification ✓ HIPAA Officer Training ✓…" at bounding box center [901, 421] width 1220 height 726
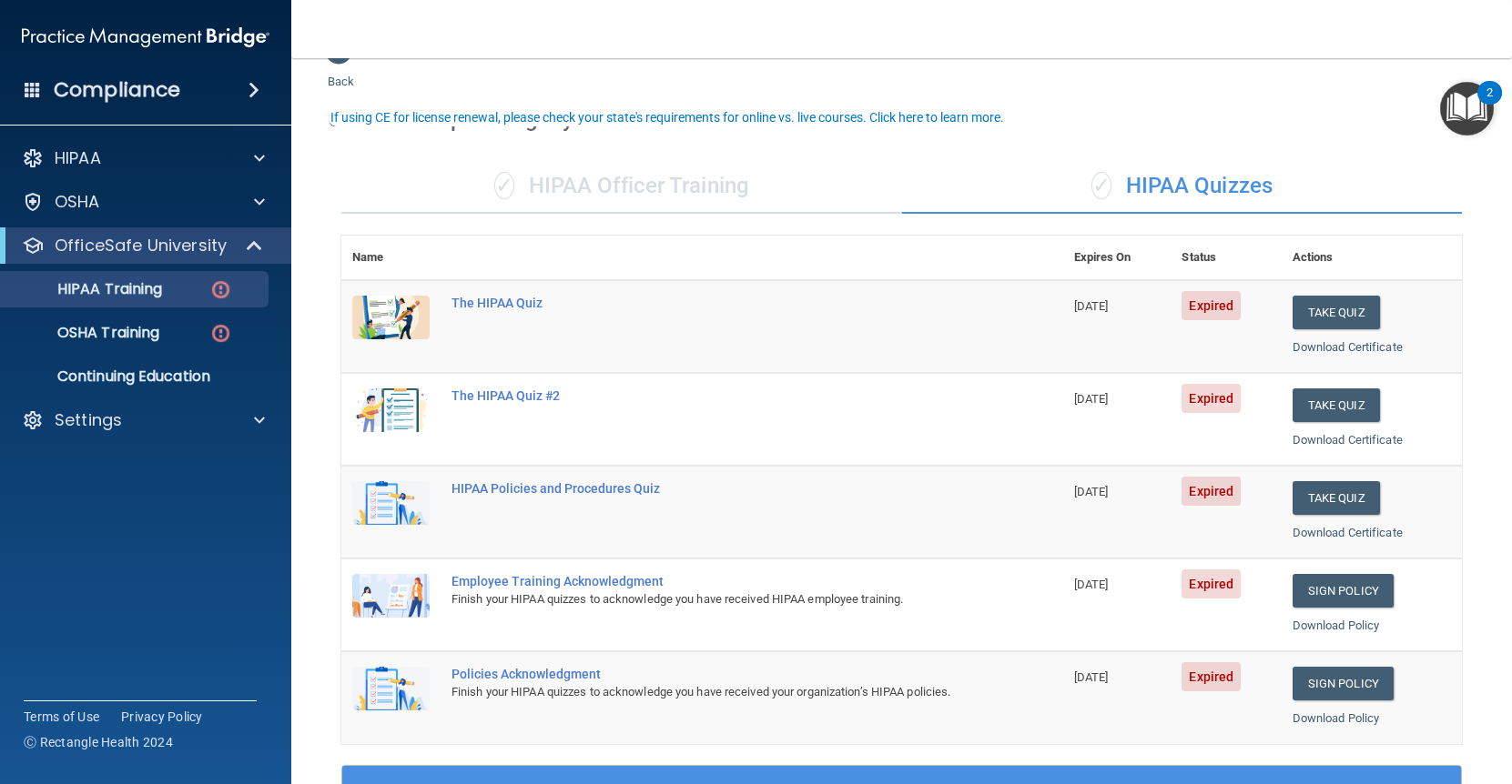
scroll to position [0, 0]
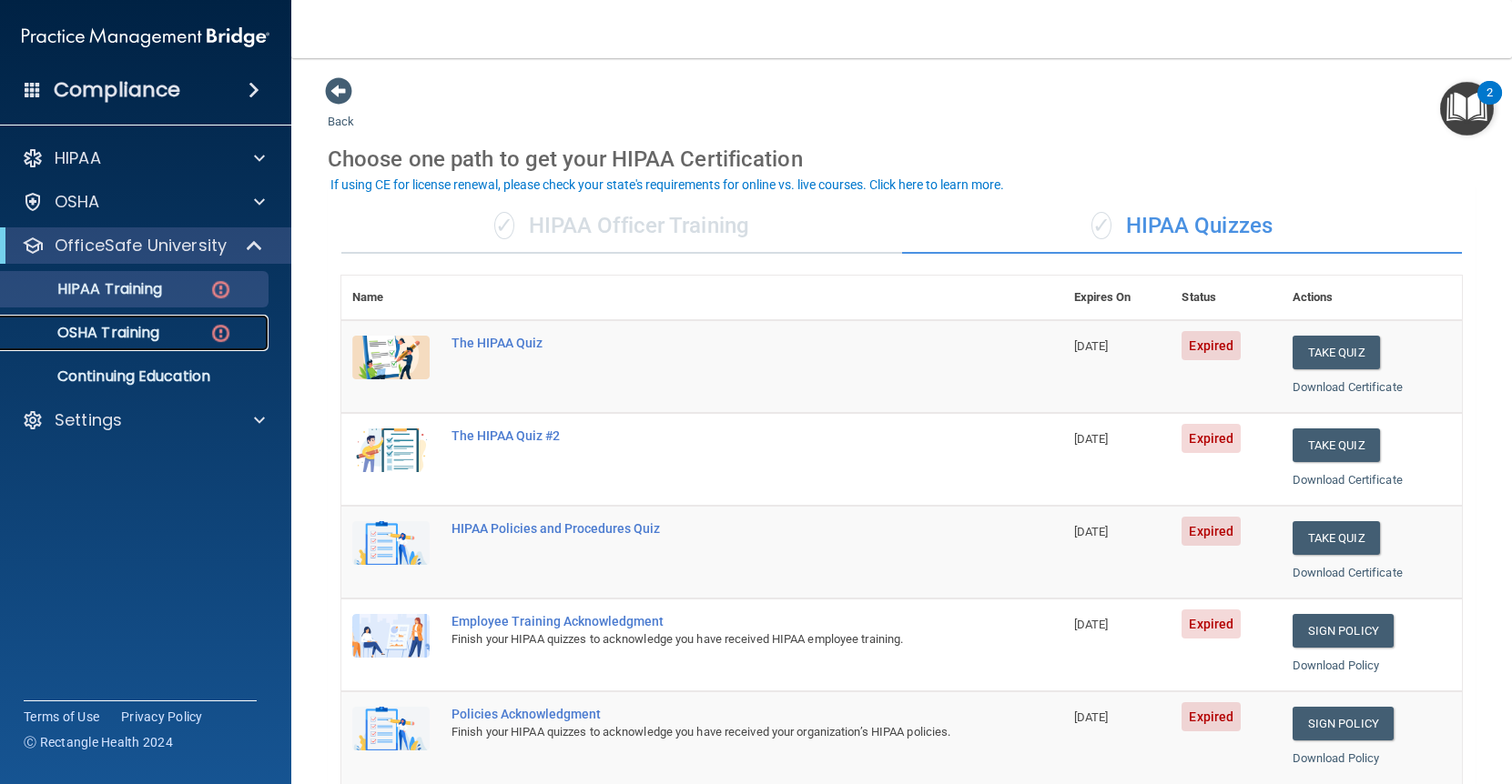
click at [144, 333] on p "OSHA Training" at bounding box center [85, 333] width 147 height 19
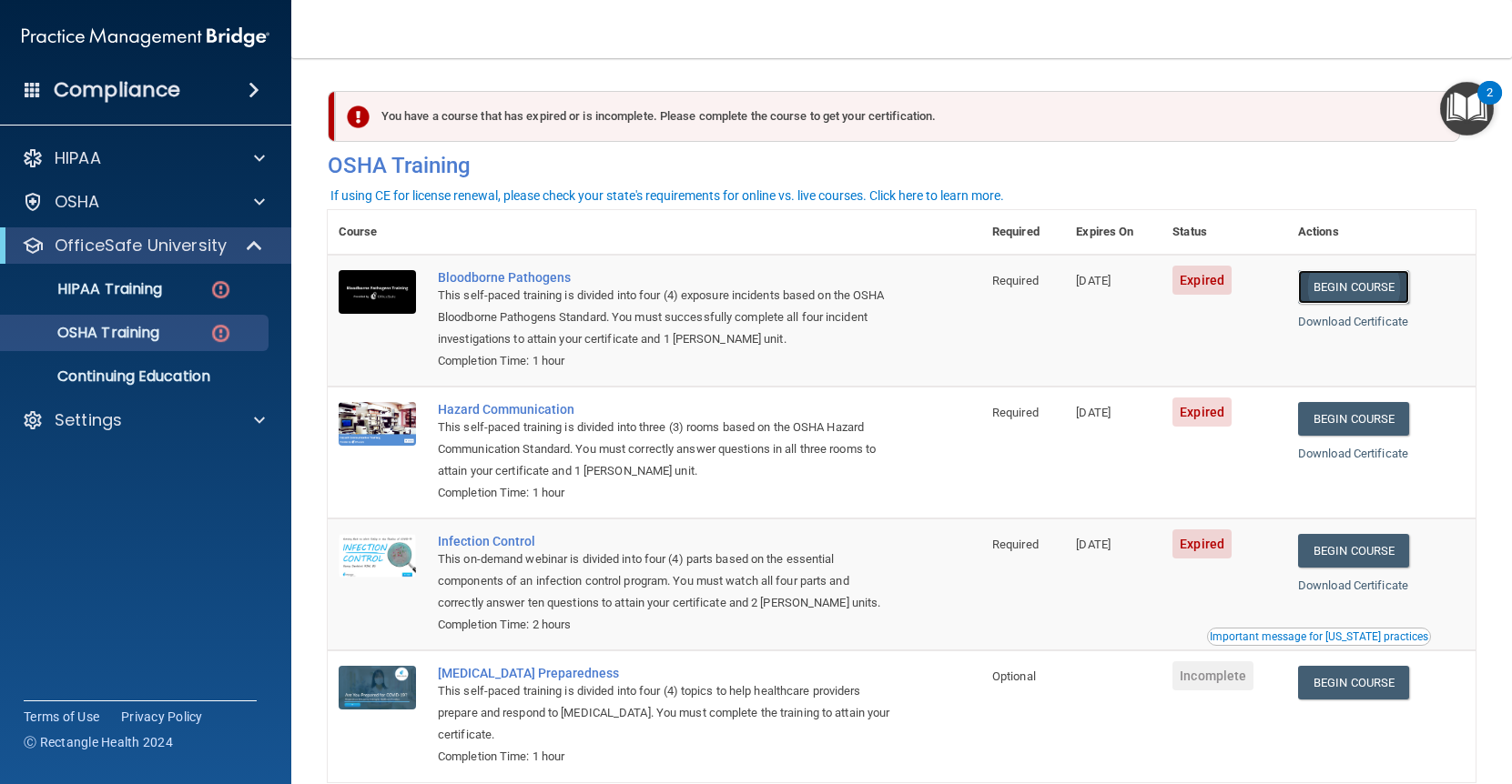
click at [1361, 287] on link "Begin Course" at bounding box center [1353, 287] width 111 height 33
click at [1352, 424] on link "Begin Course" at bounding box center [1353, 419] width 111 height 33
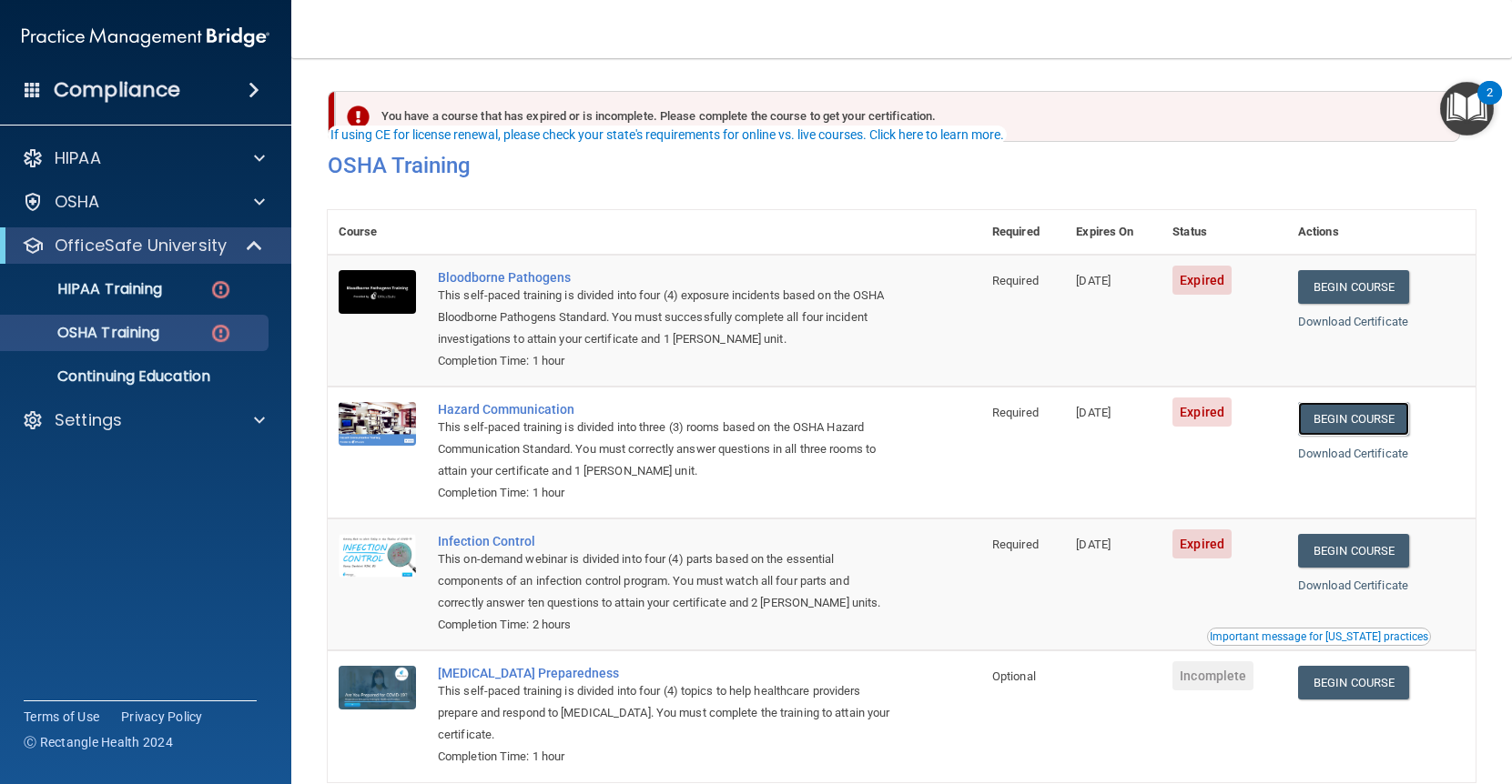
scroll to position [93, 0]
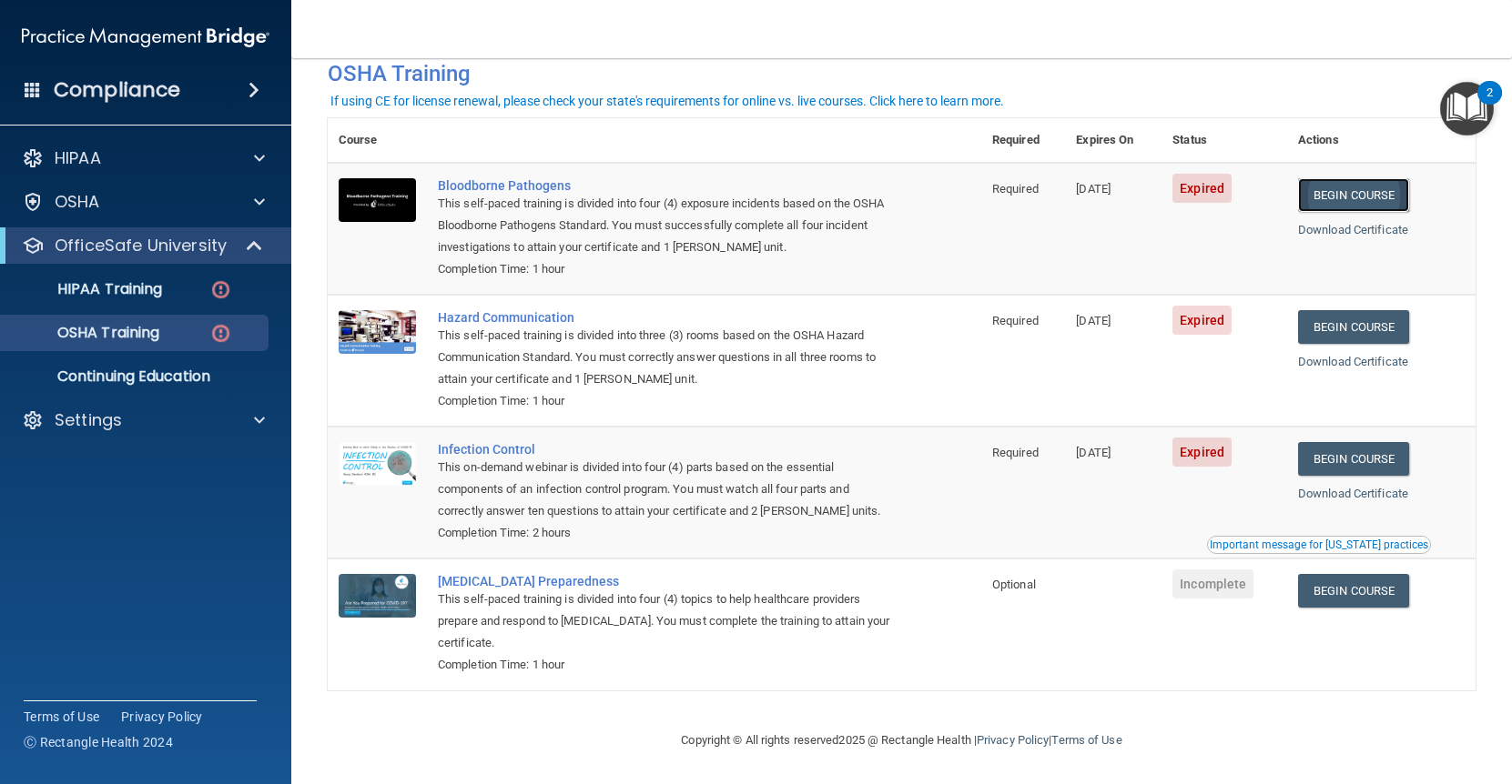
click at [1370, 189] on link "Begin Course" at bounding box center [1353, 195] width 111 height 33
click at [177, 160] on div "HIPAA" at bounding box center [121, 158] width 226 height 22
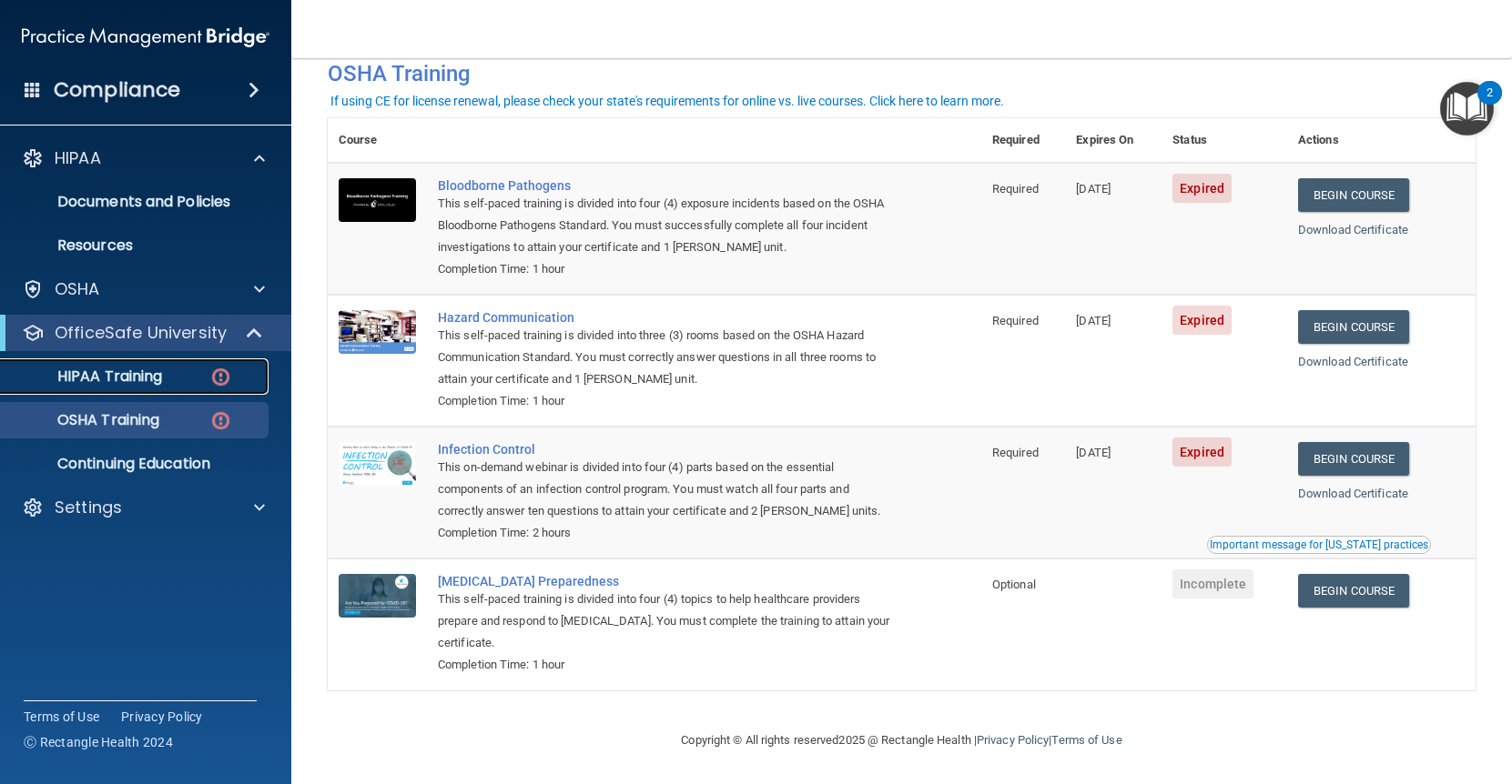
click at [97, 380] on p "HIPAA Training" at bounding box center [86, 376] width 150 height 19
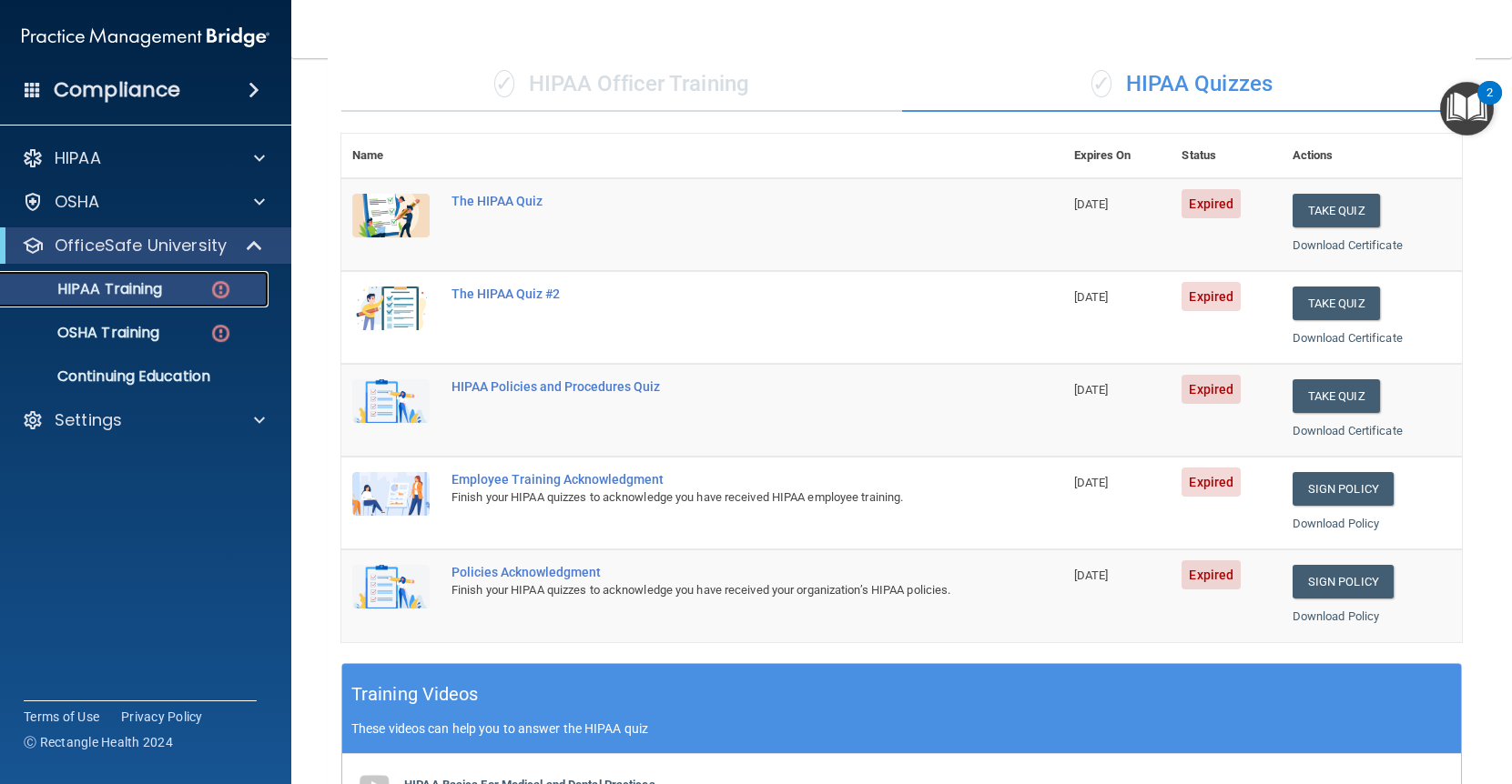
scroll to position [137, 0]
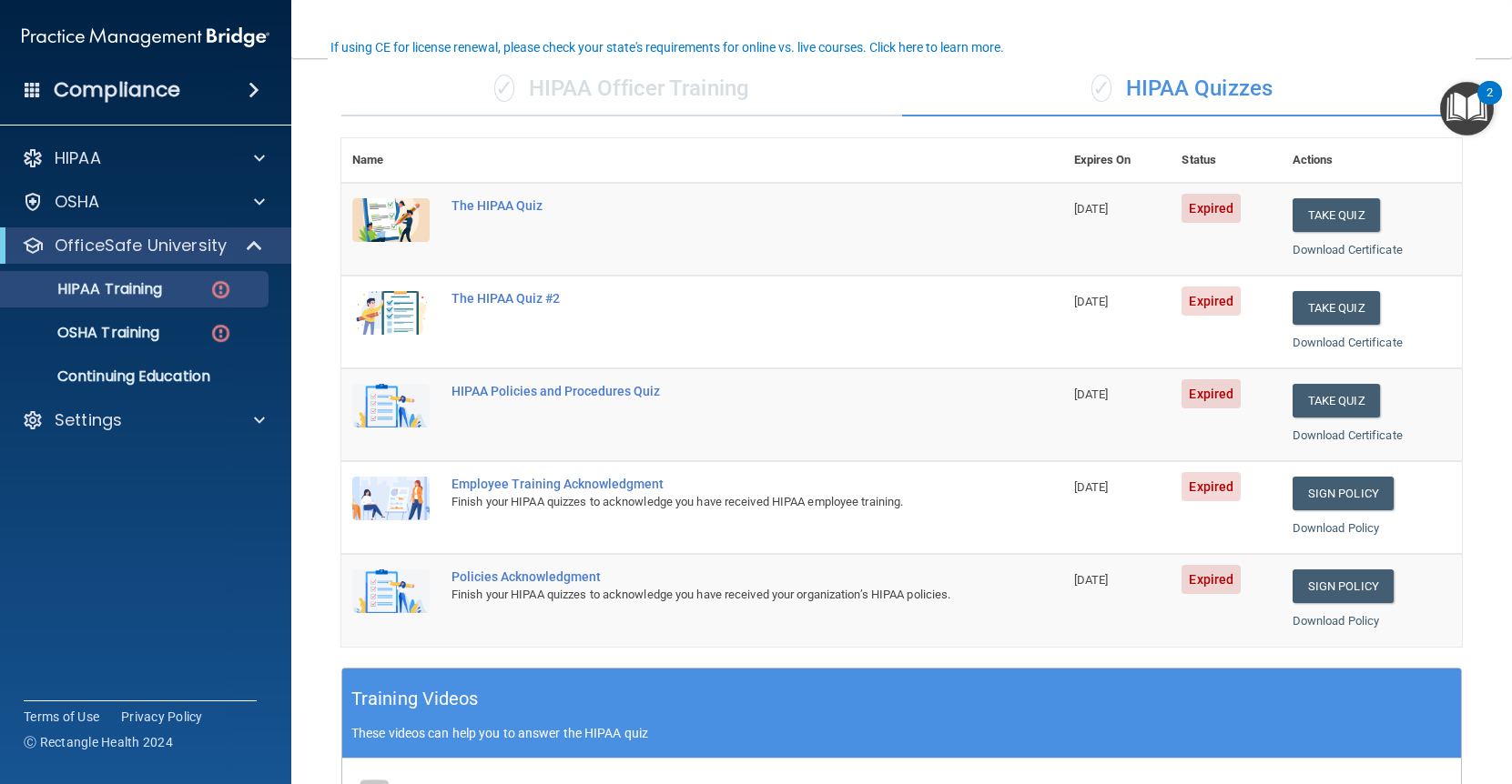
click at [803, 22] on nav "Toggle navigation Anahita Kavarana akavarana@sirmpc.com Manage My Enterprise Sp…" at bounding box center [901, 28] width 1220 height 58
click at [1312, 29] on nav "Toggle navigation Anahita Kavarana akavarana@sirmpc.com Manage My Enterprise Sp…" at bounding box center [901, 28] width 1220 height 58
click at [1339, 215] on button "Take Quiz" at bounding box center [1335, 215] width 87 height 33
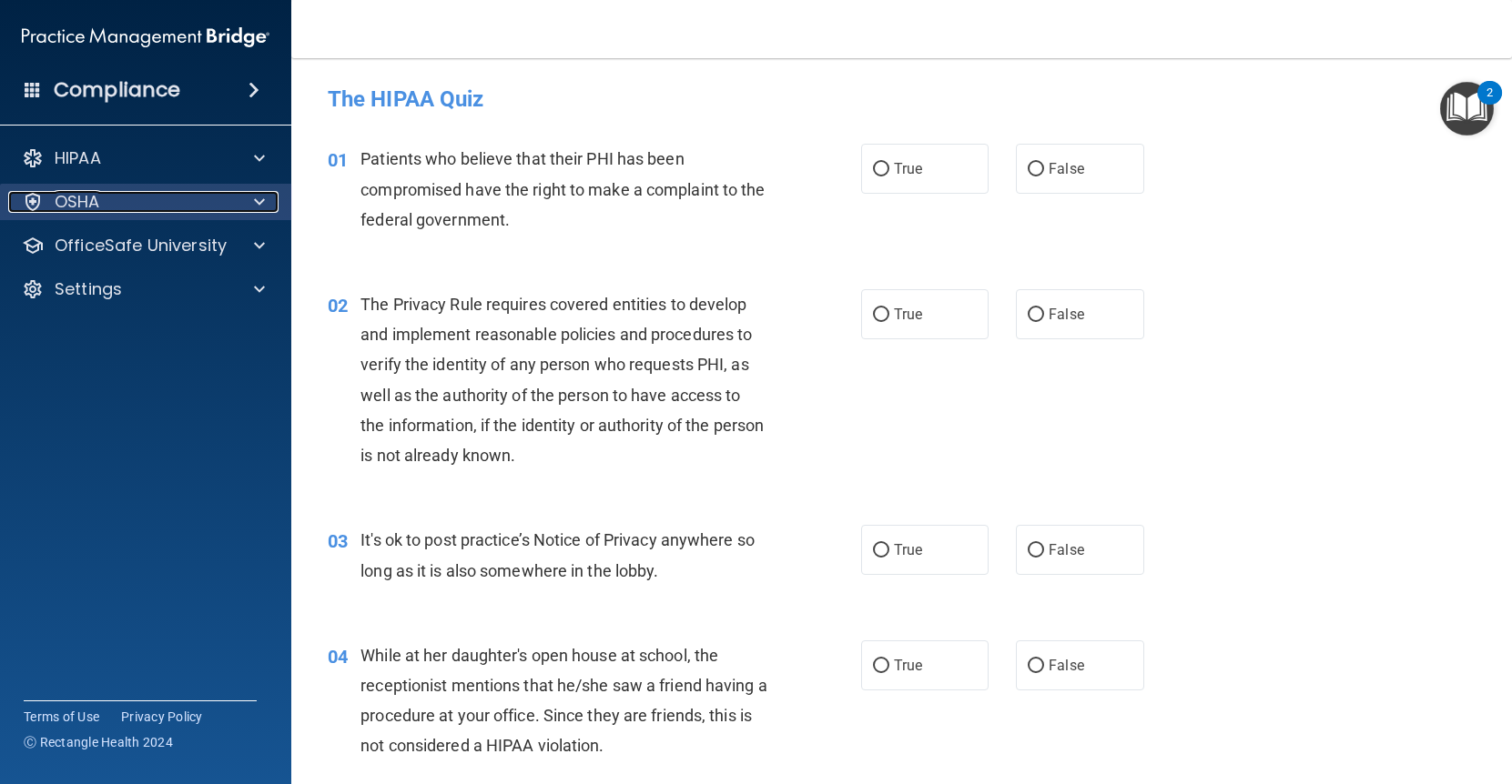
click at [145, 209] on div "OSHA" at bounding box center [121, 202] width 226 height 22
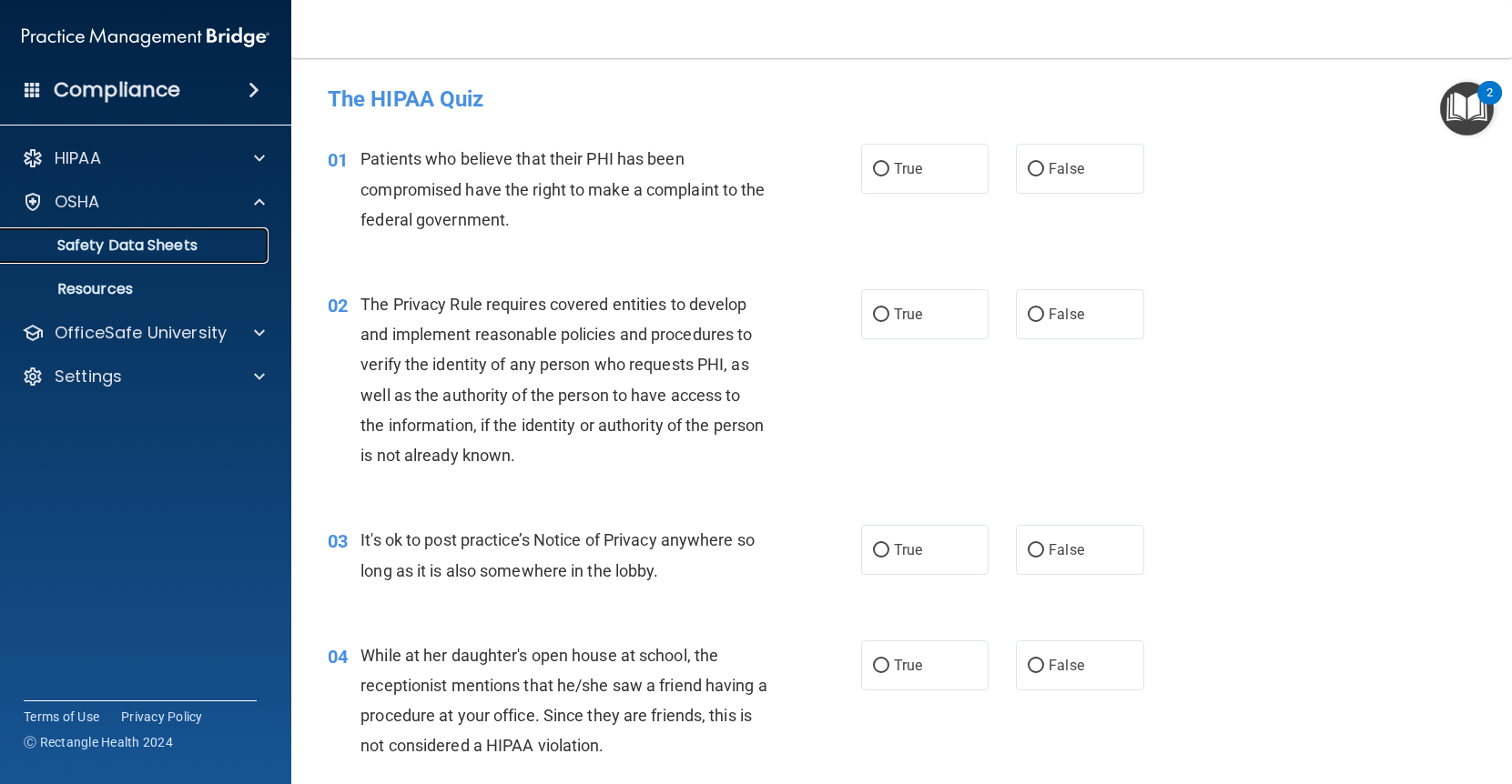
click at [148, 250] on p "Safety Data Sheets" at bounding box center [135, 245] width 248 height 19
